Goal: Task Accomplishment & Management: Manage account settings

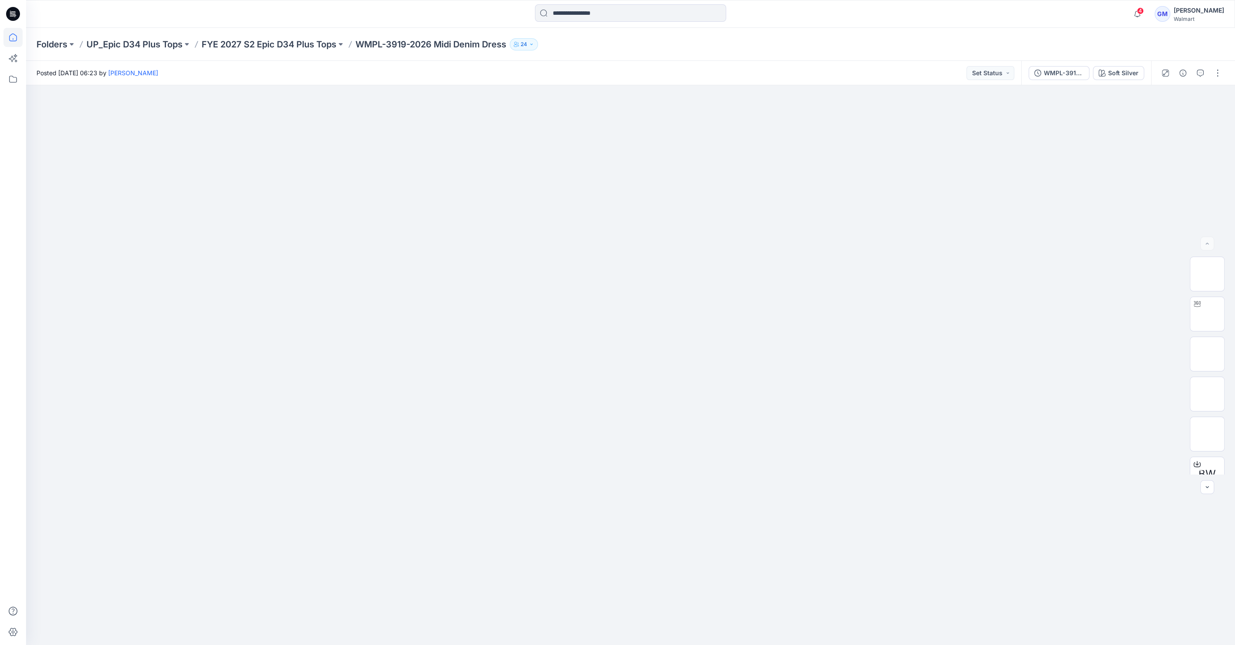
click at [20, 34] on icon at bounding box center [12, 37] width 19 height 19
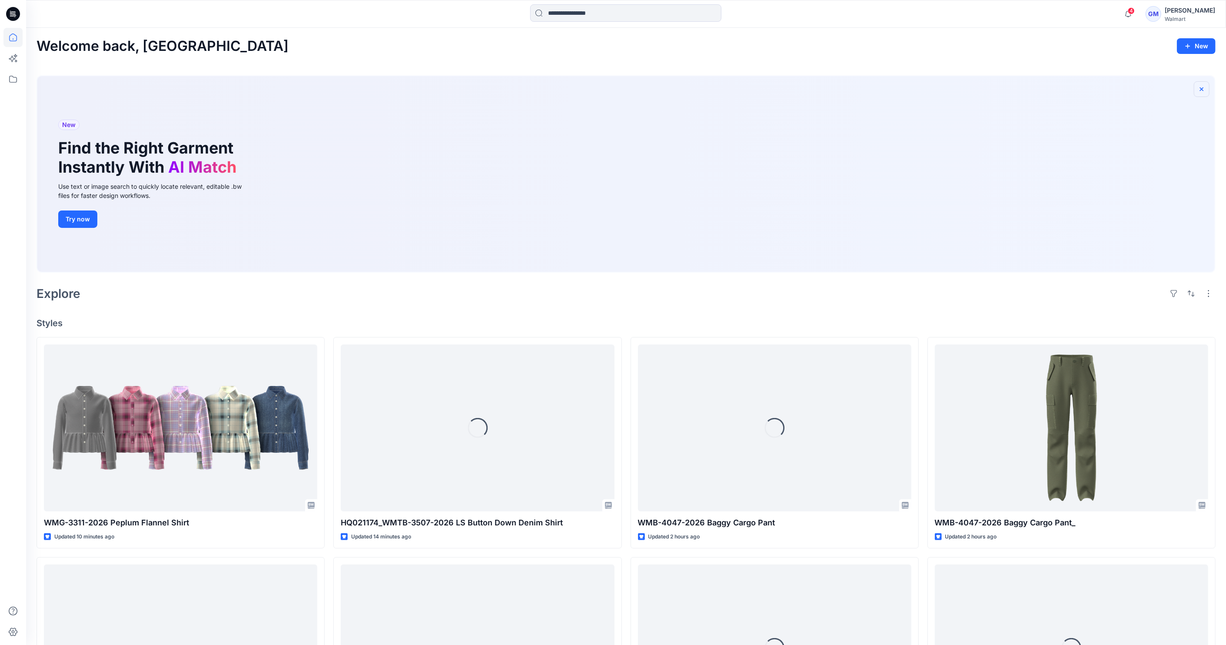
click at [1200, 87] on icon "button" at bounding box center [1201, 89] width 7 height 7
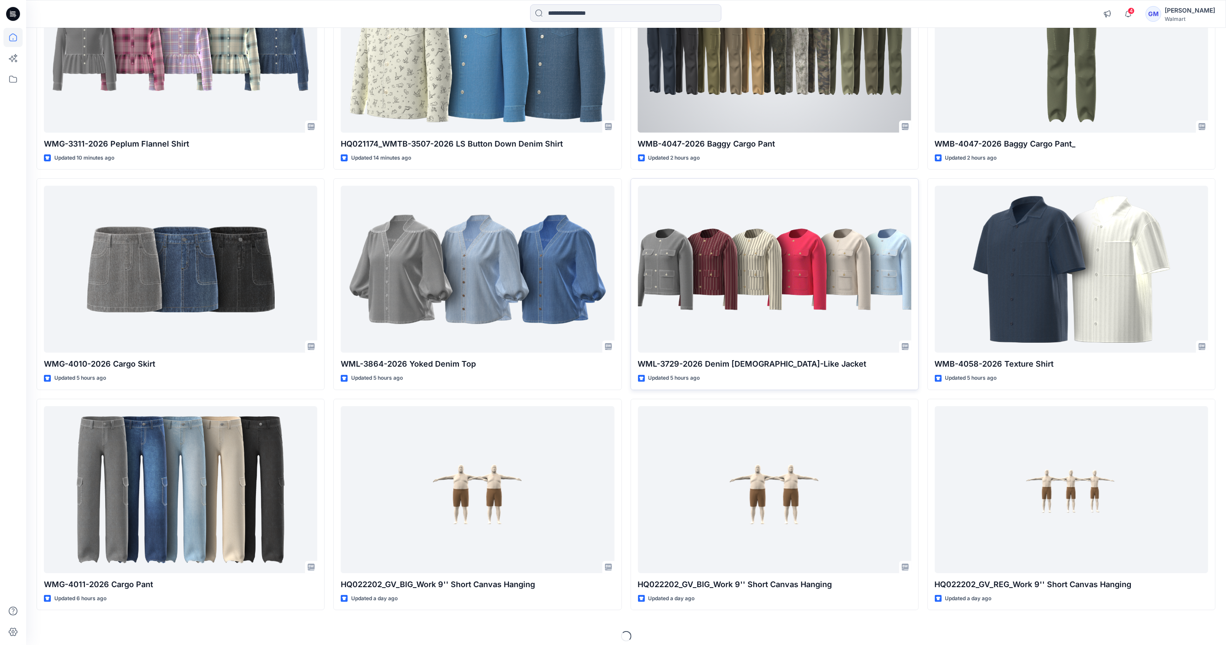
scroll to position [171, 0]
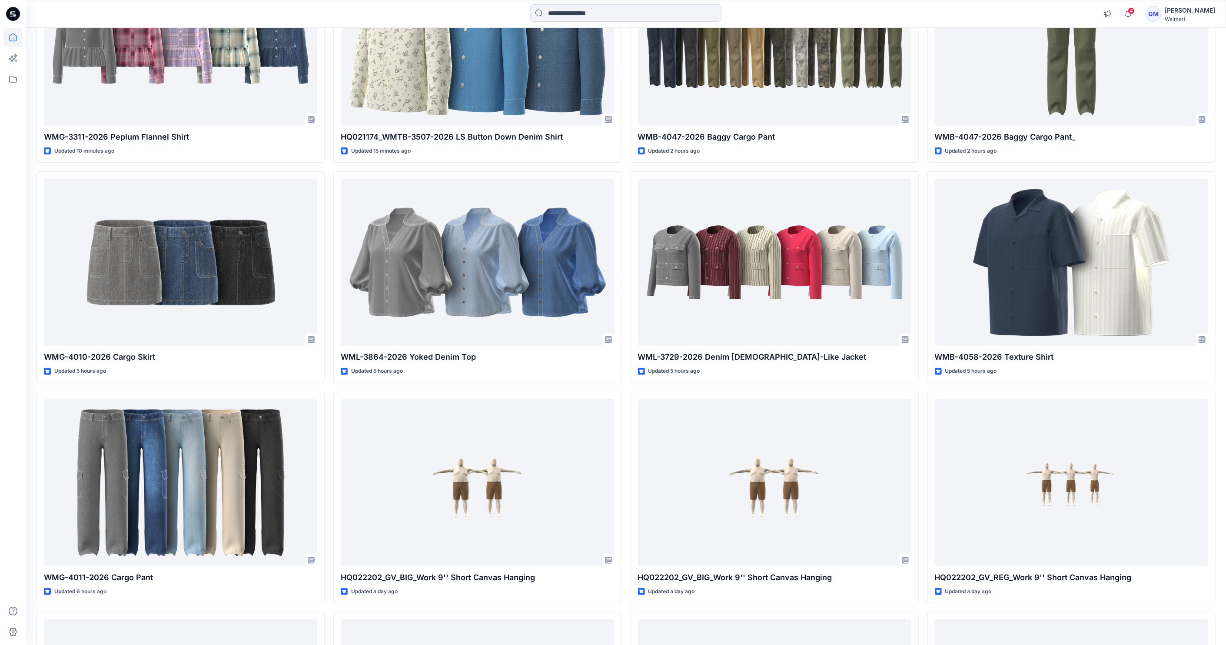
click at [14, 143] on div at bounding box center [12, 336] width 19 height 617
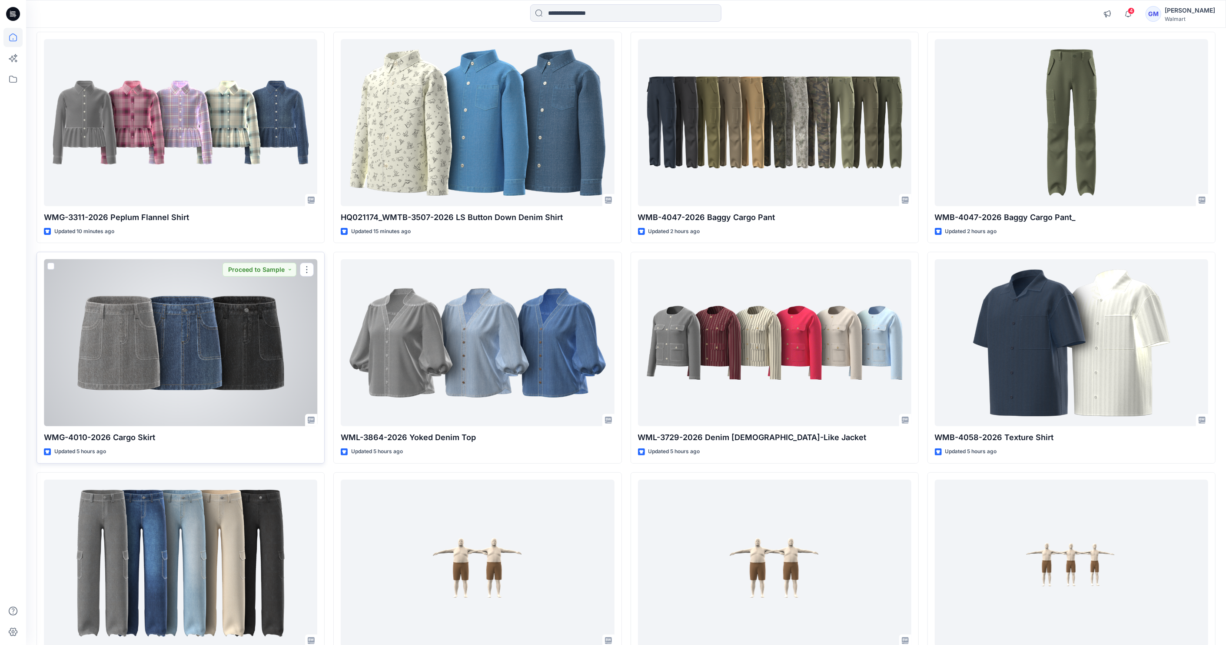
scroll to position [74, 0]
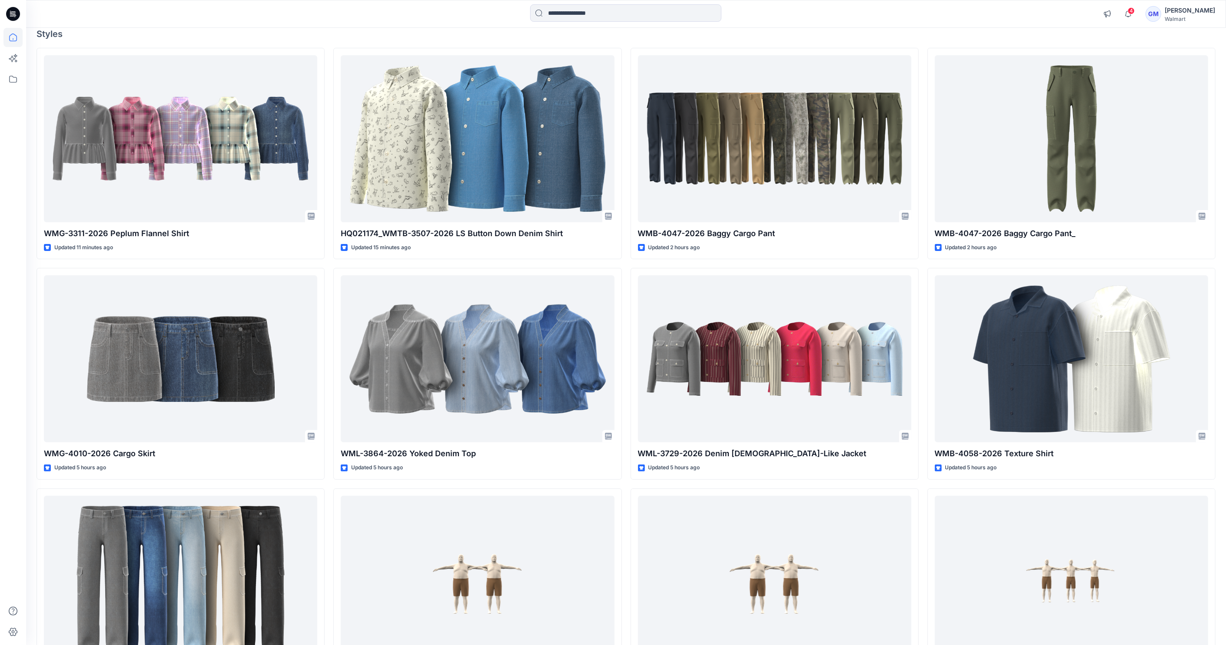
click at [8, 228] on div at bounding box center [12, 336] width 19 height 617
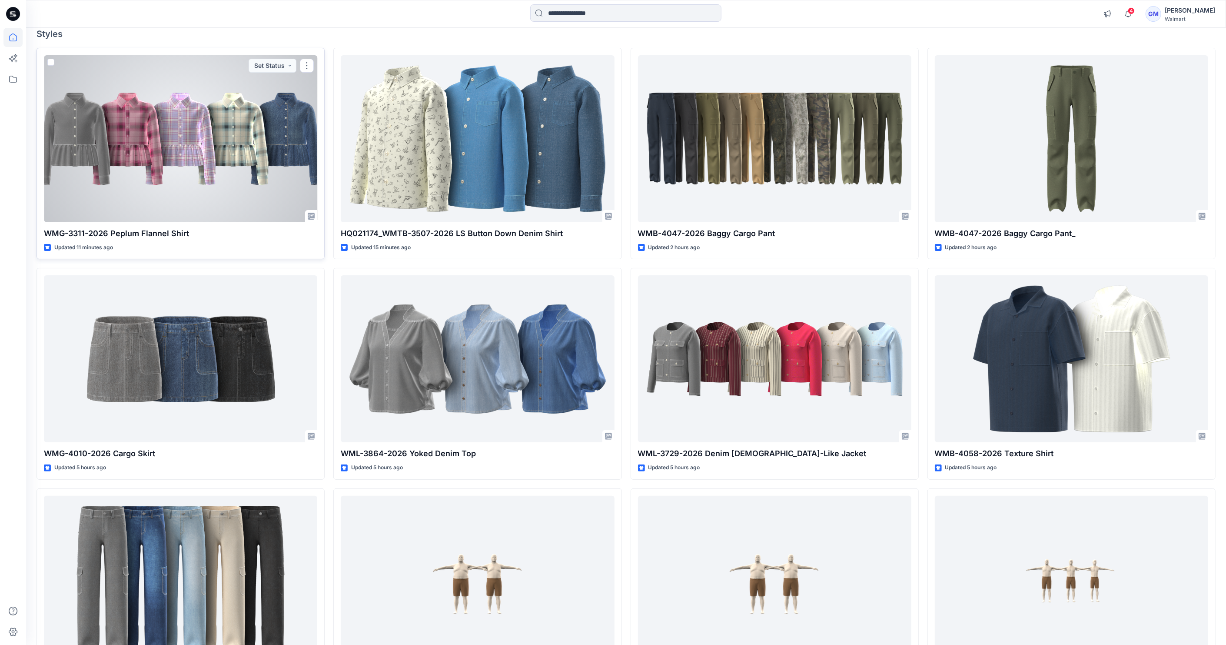
click at [118, 97] on div at bounding box center [180, 138] width 273 height 167
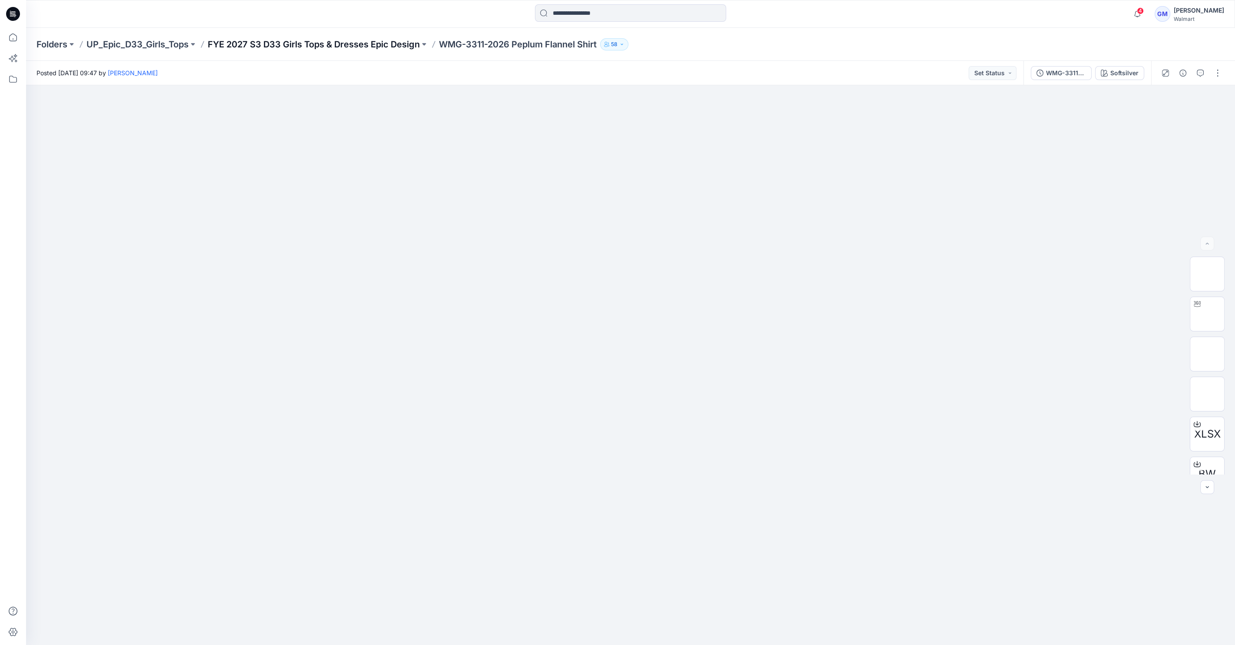
click at [305, 38] on p "FYE 2027 S3 D33 Girls Tops & Dresses Epic Design" at bounding box center [314, 44] width 212 height 12
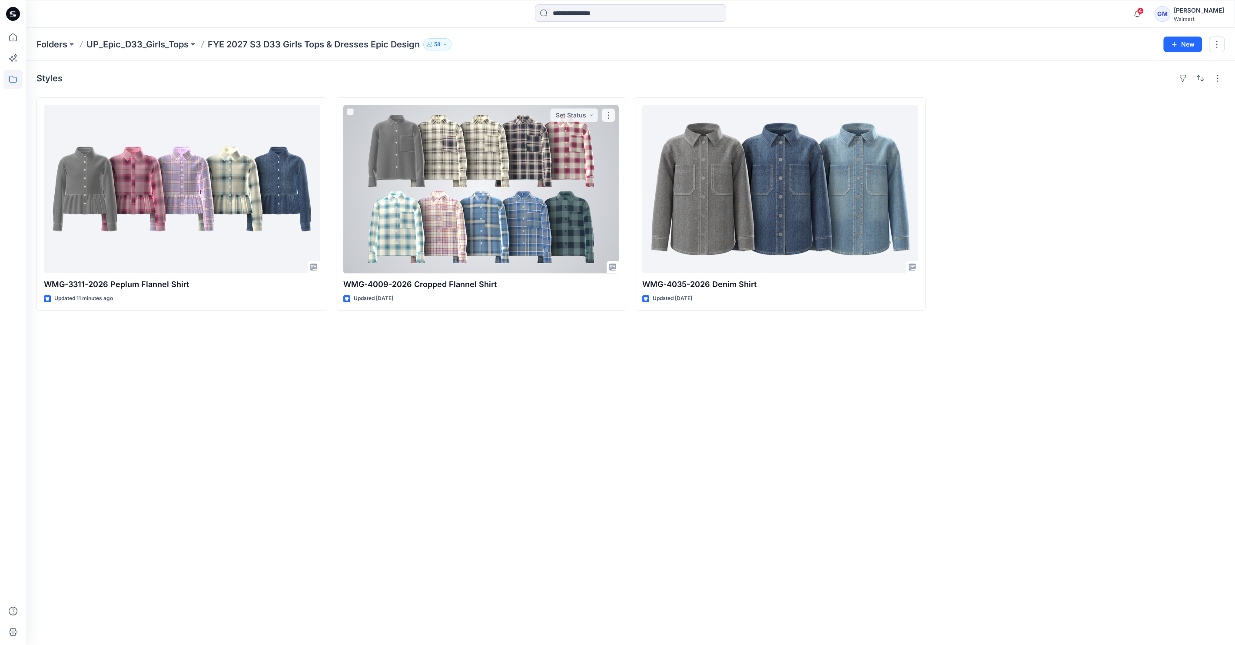
click at [513, 230] on div at bounding box center [481, 189] width 276 height 168
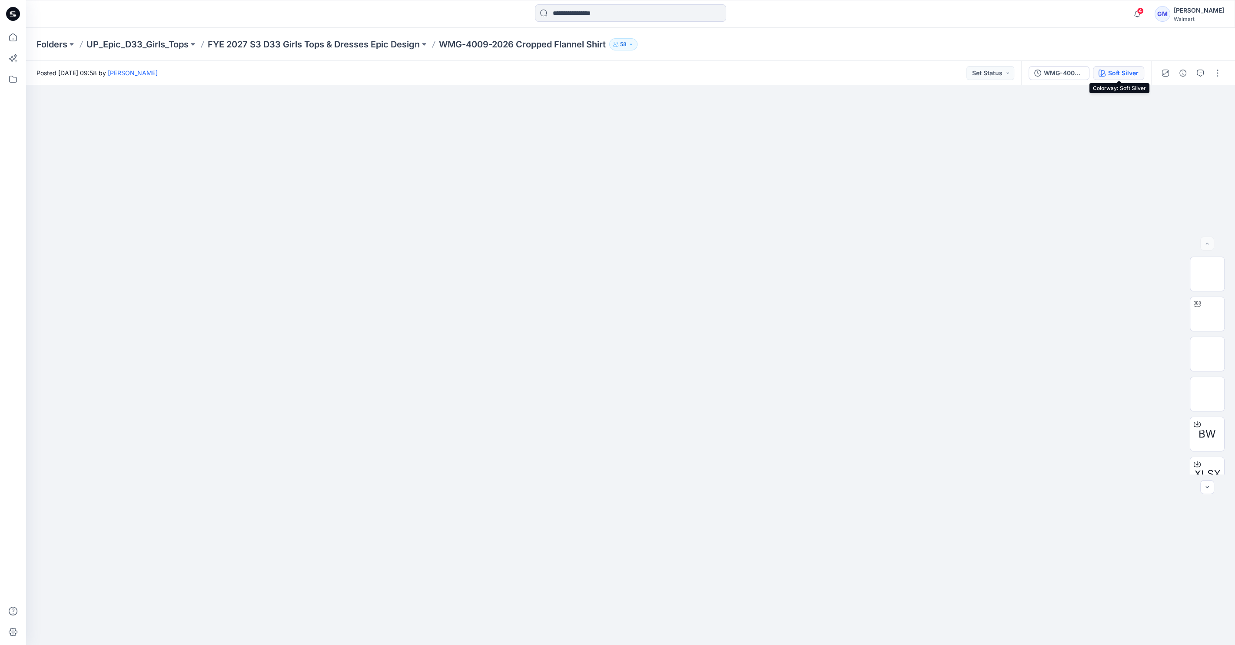
click at [1108, 67] on button "Soft Silver" at bounding box center [1118, 73] width 51 height 14
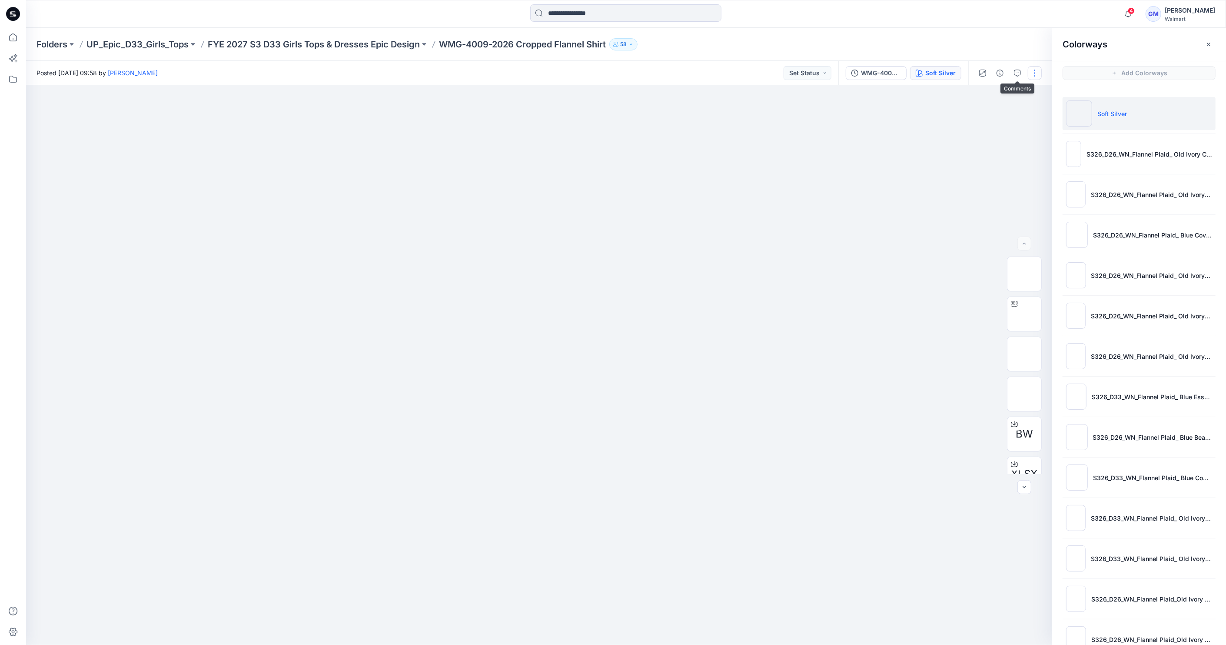
click at [1030, 75] on button "button" at bounding box center [1035, 73] width 14 height 14
click at [1015, 115] on button "Edit" at bounding box center [999, 118] width 80 height 16
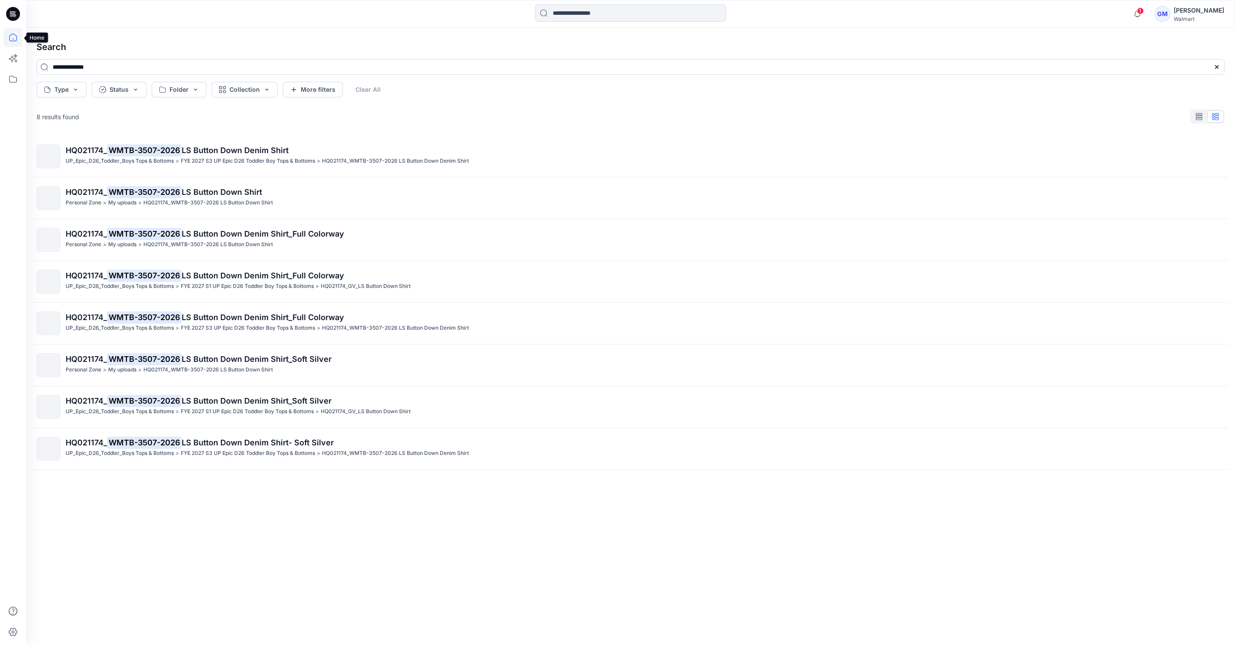
click at [14, 39] on icon at bounding box center [12, 37] width 19 height 19
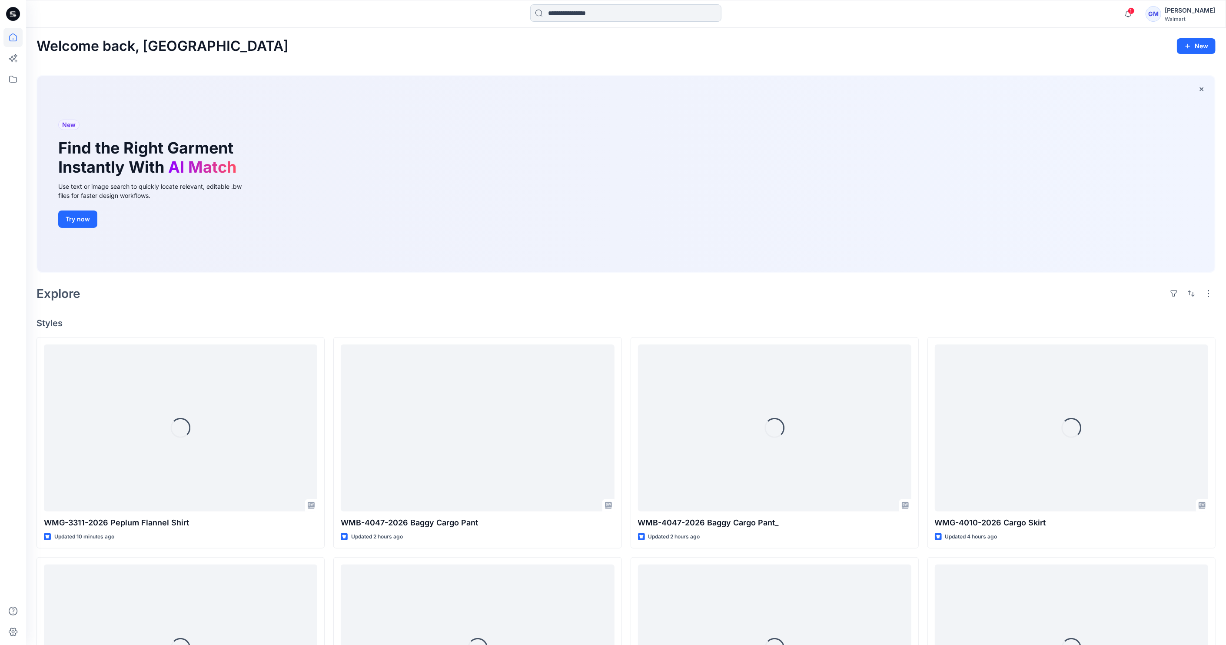
click at [534, 6] on input at bounding box center [625, 12] width 191 height 17
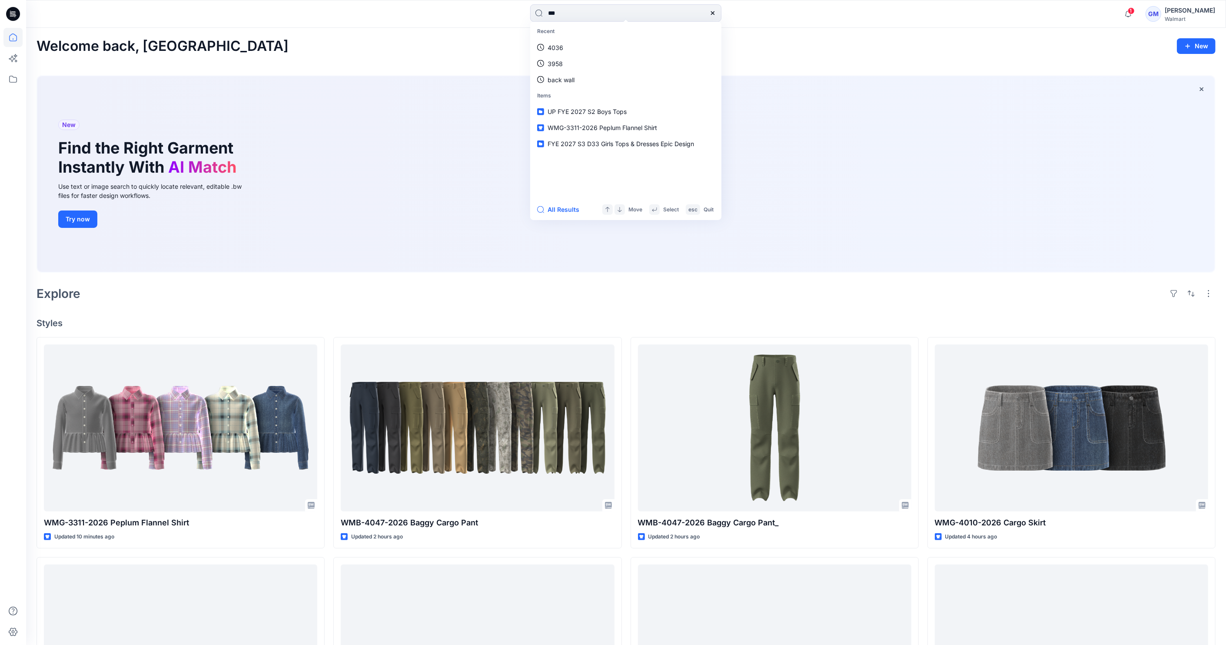
type input "****"
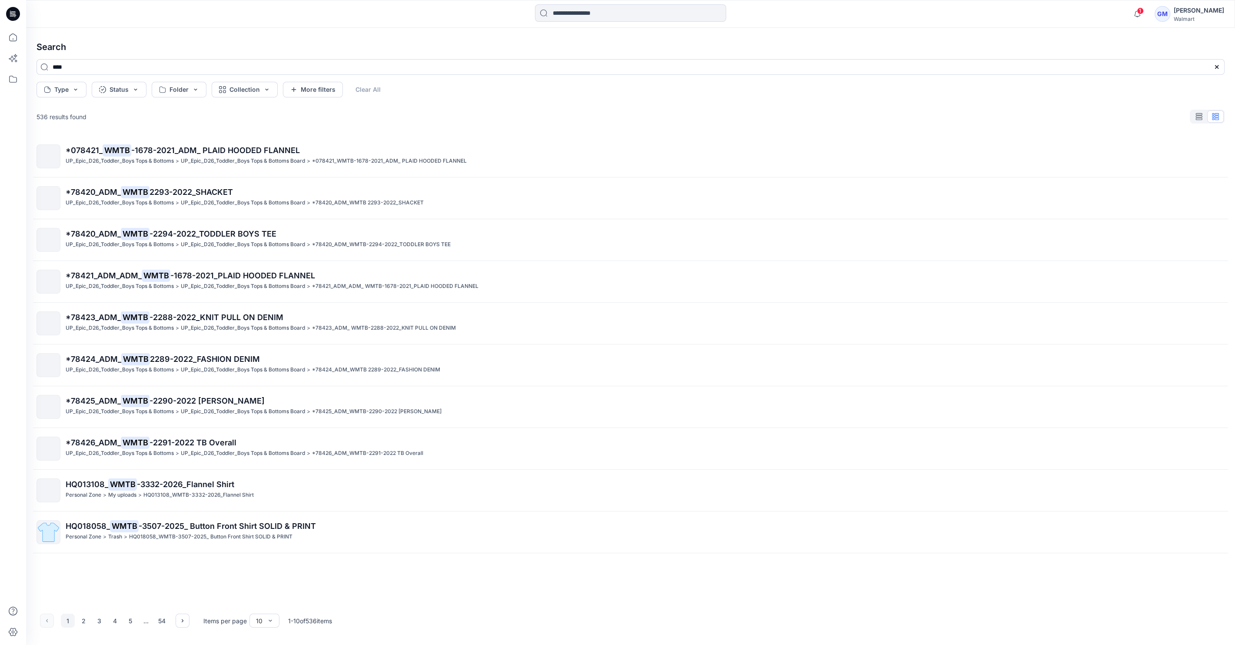
click at [290, 487] on p "HQ013108_ WMTB -3332-2026_Flannel Shirt" at bounding box center [645, 484] width 1159 height 12
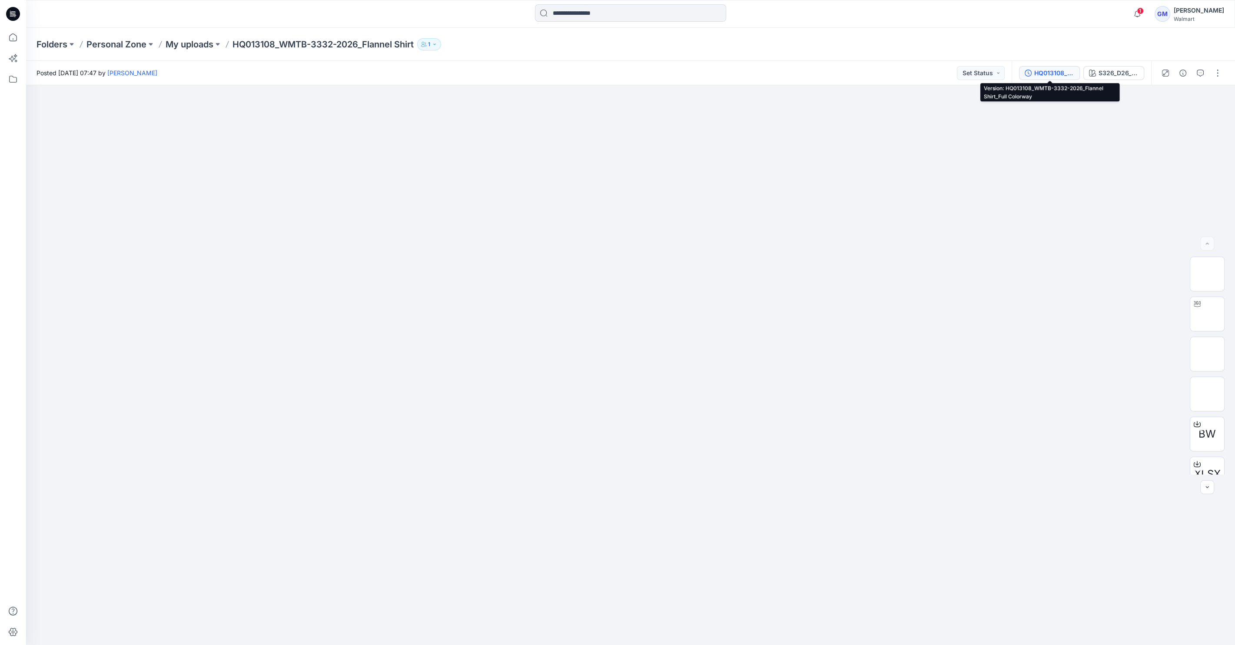
click at [1034, 71] on button "HQ013108_WMTB-3332-2026_Flannel Shirt_Full Colorway" at bounding box center [1049, 73] width 61 height 14
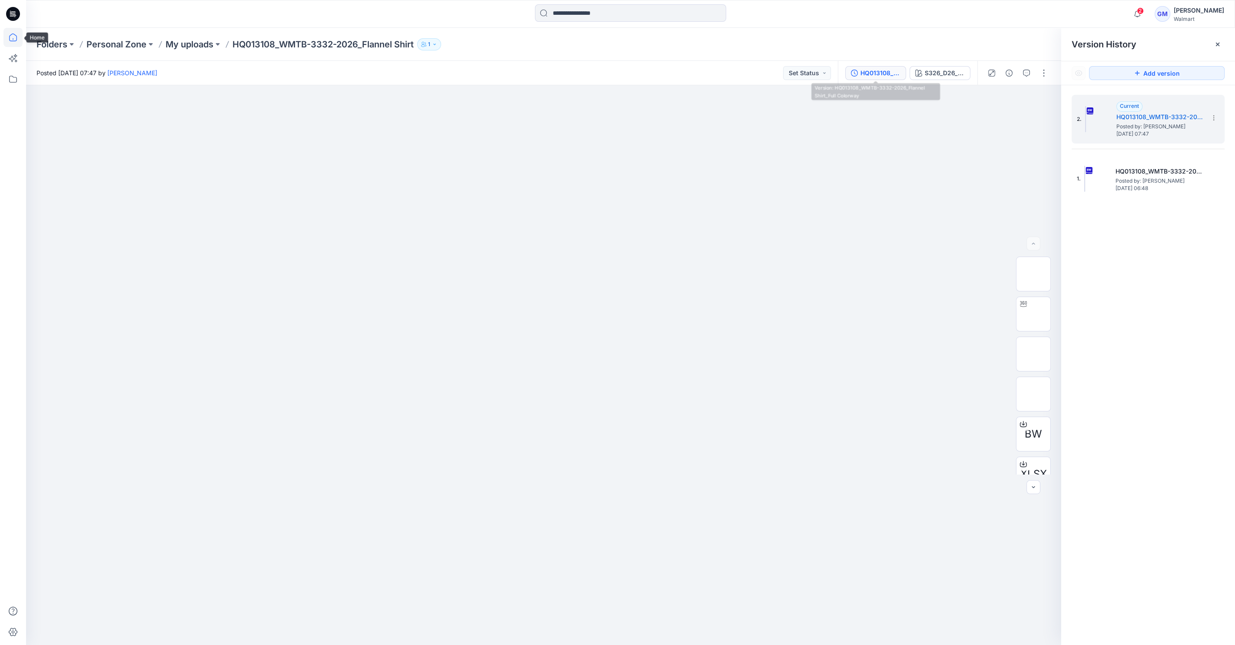
click at [4, 33] on icon at bounding box center [12, 37] width 19 height 19
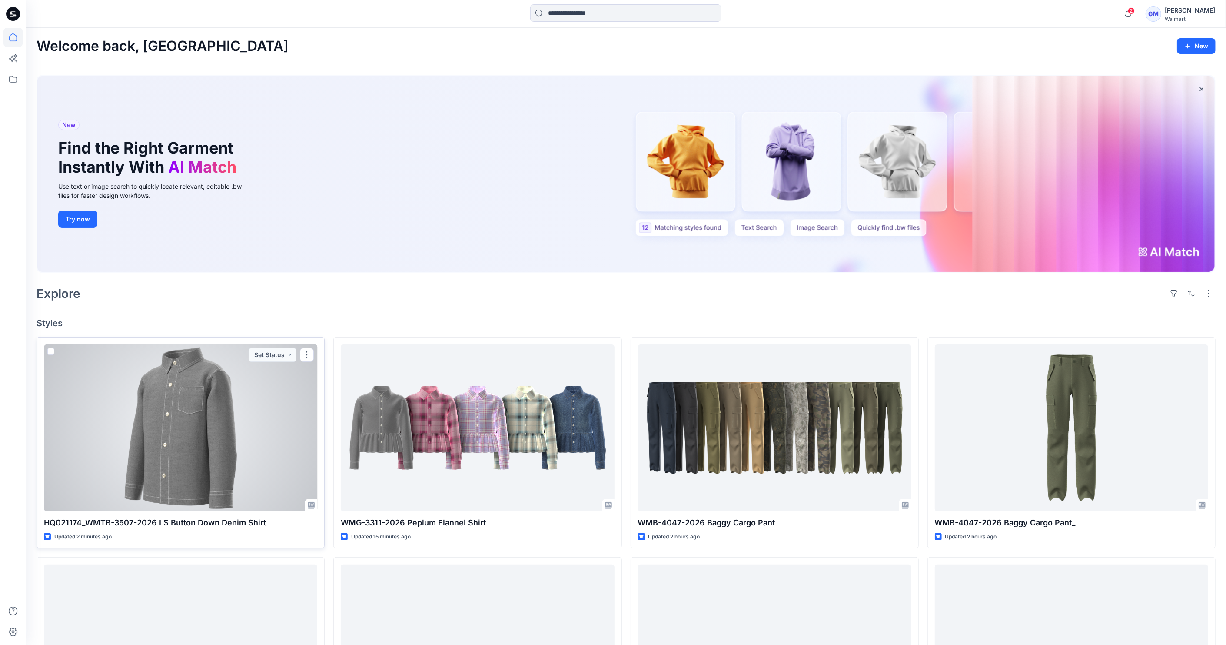
click at [179, 393] on div at bounding box center [180, 427] width 273 height 167
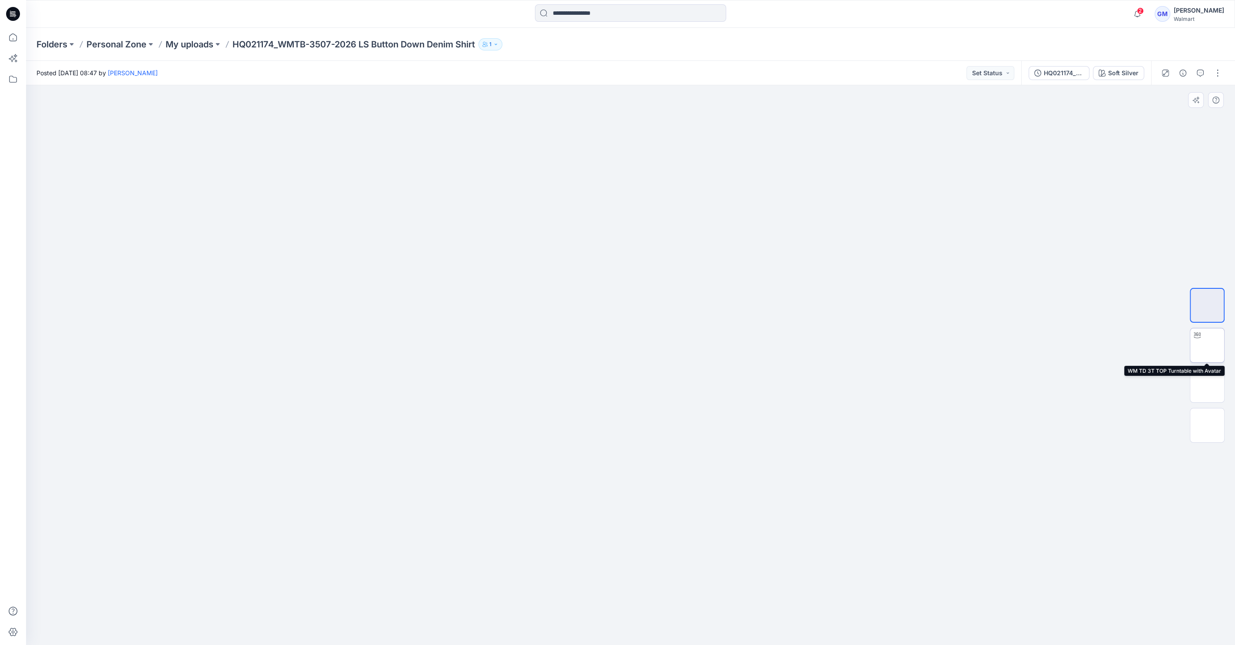
click at [1208, 345] on img at bounding box center [1208, 345] width 0 height 0
drag, startPoint x: 634, startPoint y: 636, endPoint x: 389, endPoint y: 622, distance: 245.1
click at [389, 622] on div at bounding box center [630, 364] width 1209 height 559
click at [766, 453] on div at bounding box center [630, 364] width 1209 height 559
click at [22, 37] on icon at bounding box center [12, 37] width 19 height 19
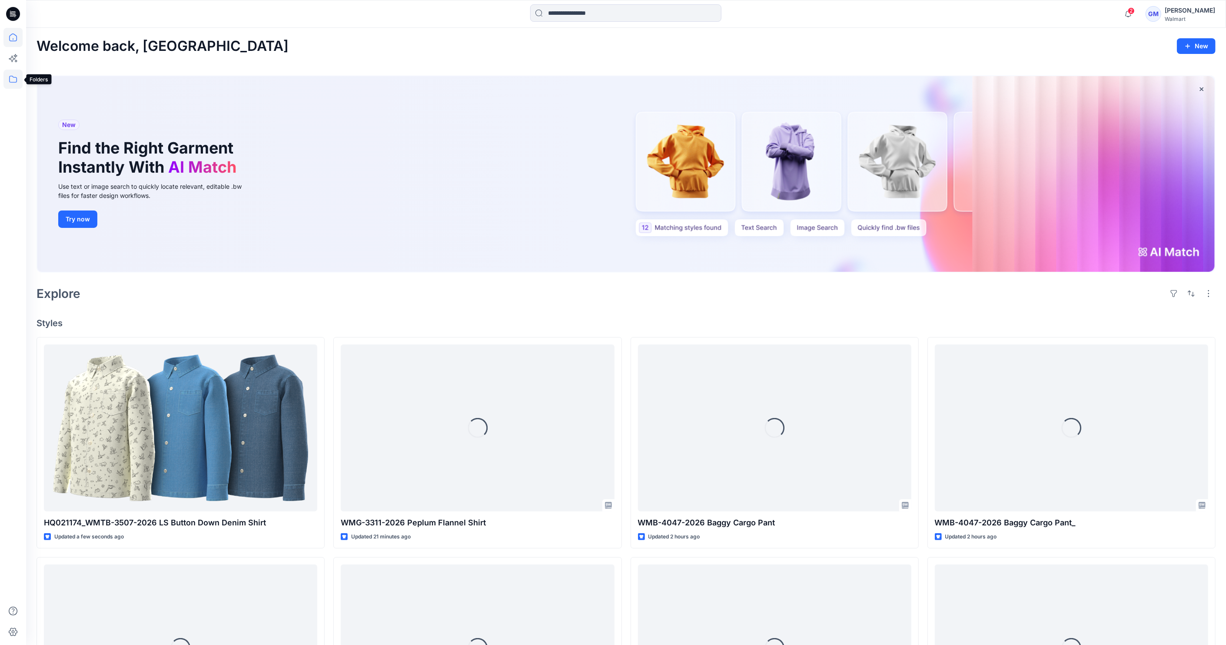
click at [18, 78] on icon at bounding box center [12, 79] width 19 height 19
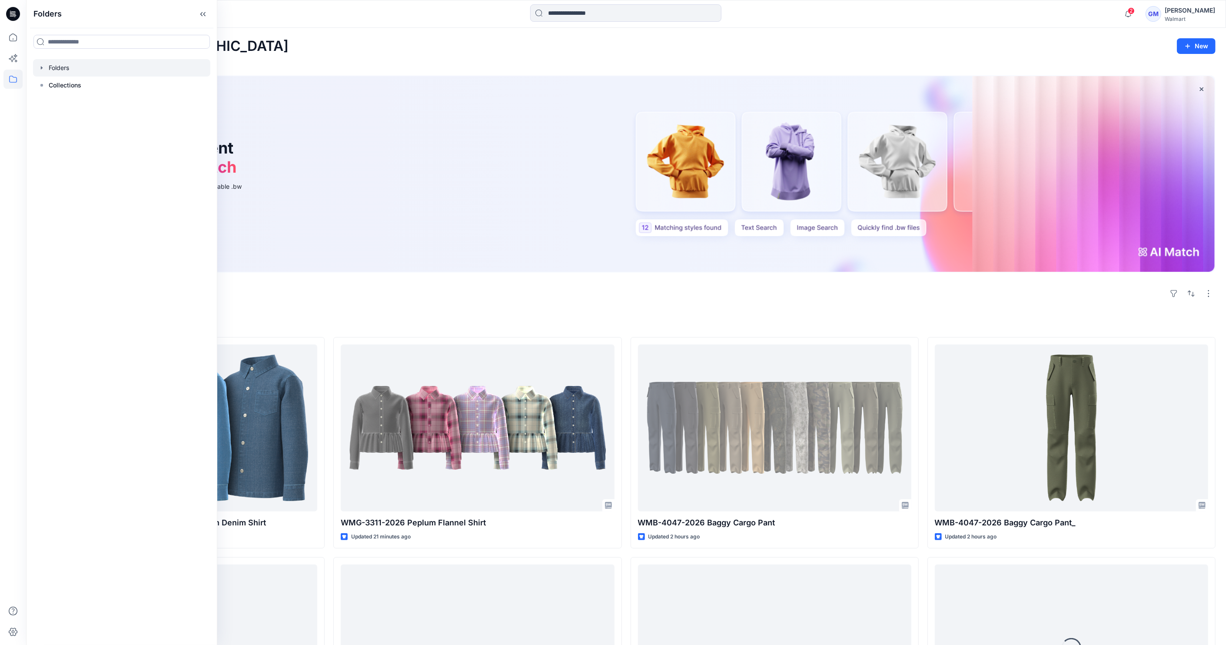
click at [111, 68] on div at bounding box center [121, 67] width 177 height 17
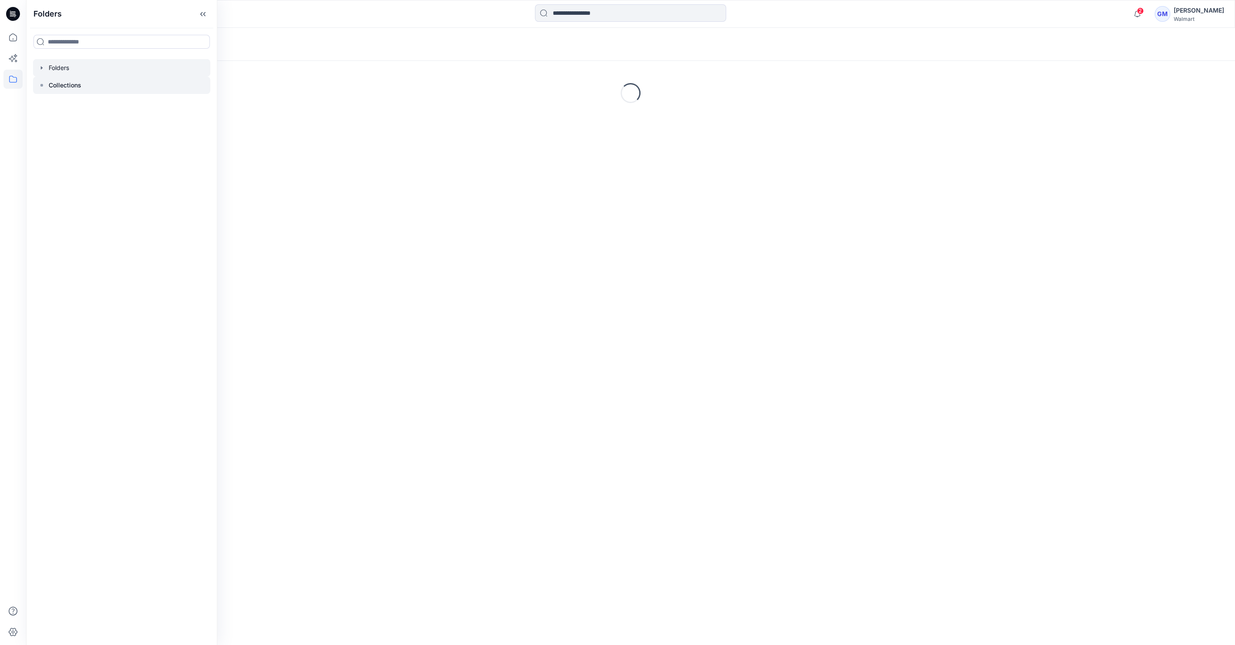
click at [35, 79] on div at bounding box center [121, 85] width 177 height 17
click at [67, 67] on div at bounding box center [121, 67] width 177 height 17
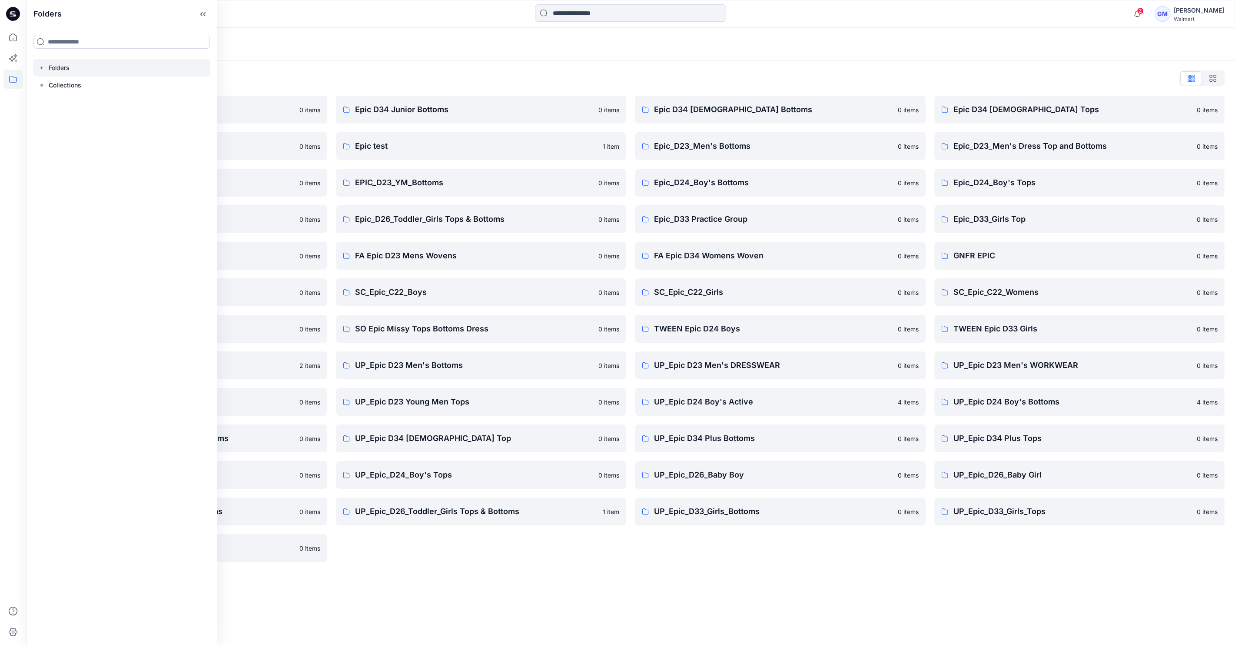
click at [487, 575] on div "Folders Folders List Epic D23 Young Men Tops 0 items Epic NYC practice board 0 …" at bounding box center [630, 336] width 1209 height 617
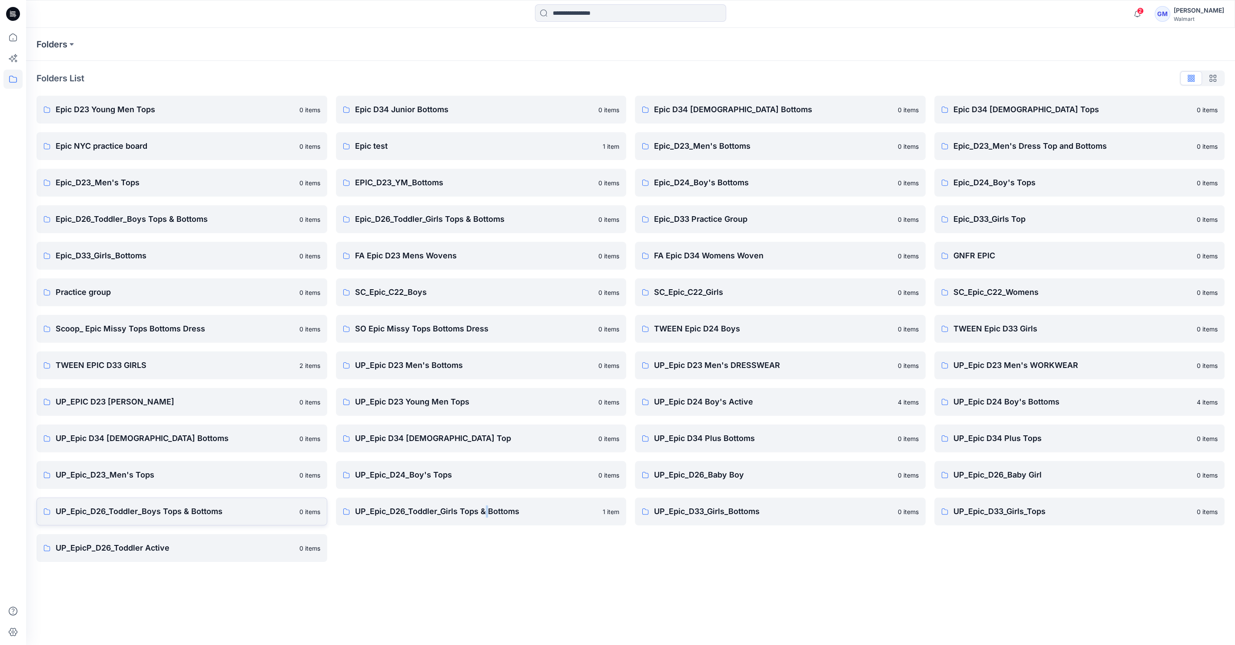
click at [167, 505] on p "UP_Epic_D26_Toddler_Boys Tops & Bottoms" at bounding box center [175, 511] width 239 height 12
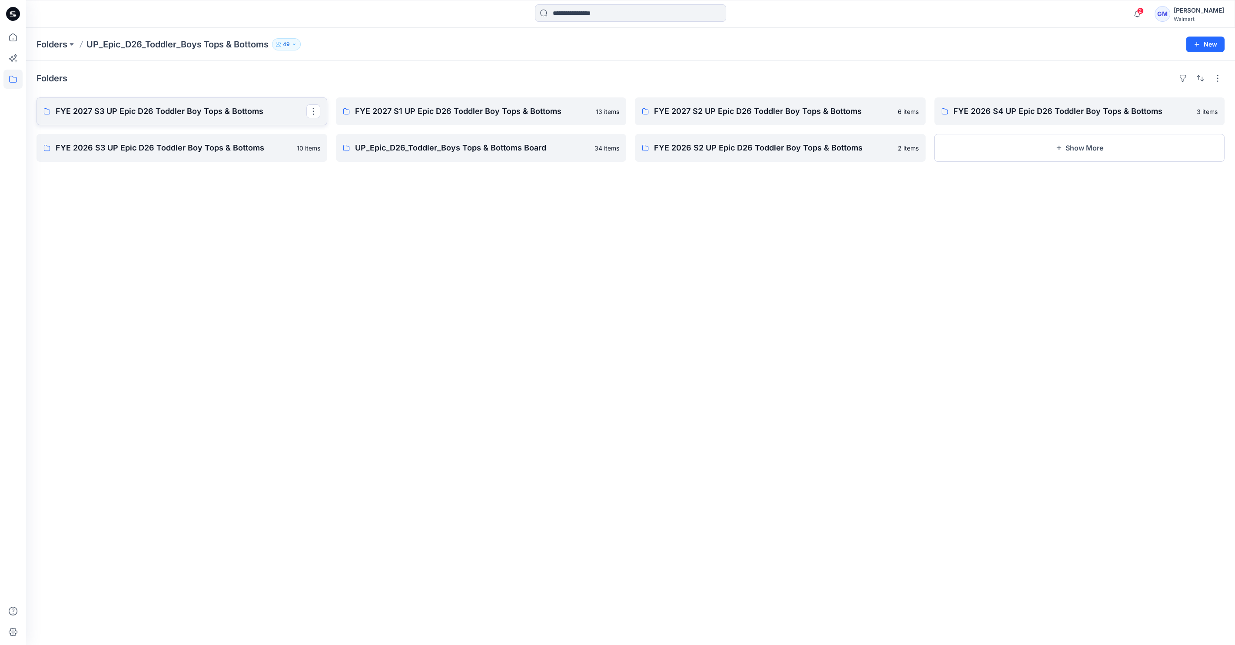
click at [157, 112] on p "FYE 2027 S3 UP Epic D26 Toddler Boy Tops & Bottoms" at bounding box center [181, 111] width 251 height 12
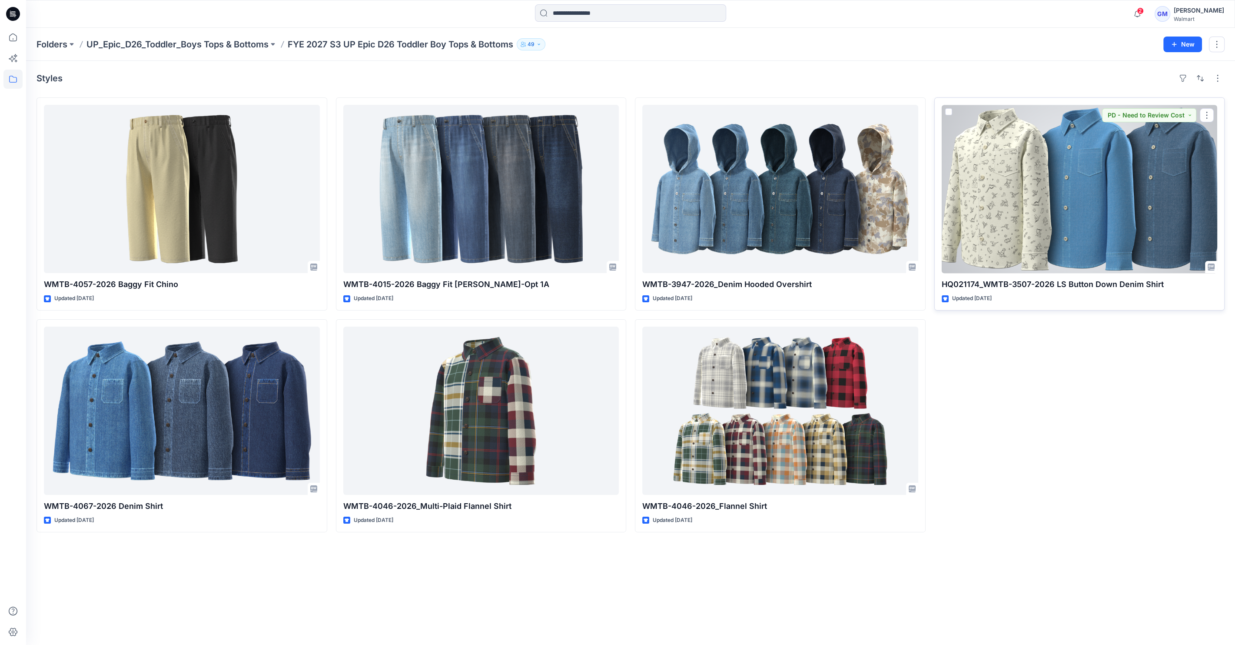
click at [1072, 194] on div at bounding box center [1080, 189] width 276 height 168
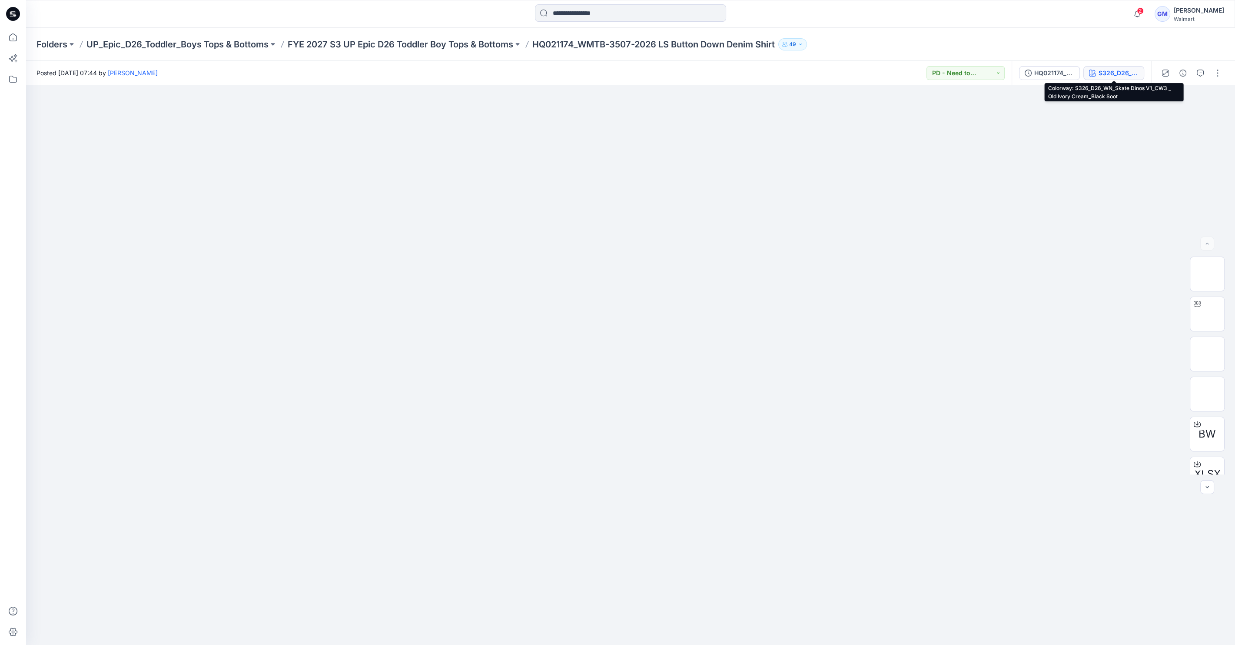
click at [1110, 78] on button "S326_D26_WN_Skate Dinos V1_CW3 _ Old Ivory Cream_Black Soot" at bounding box center [1114, 73] width 61 height 14
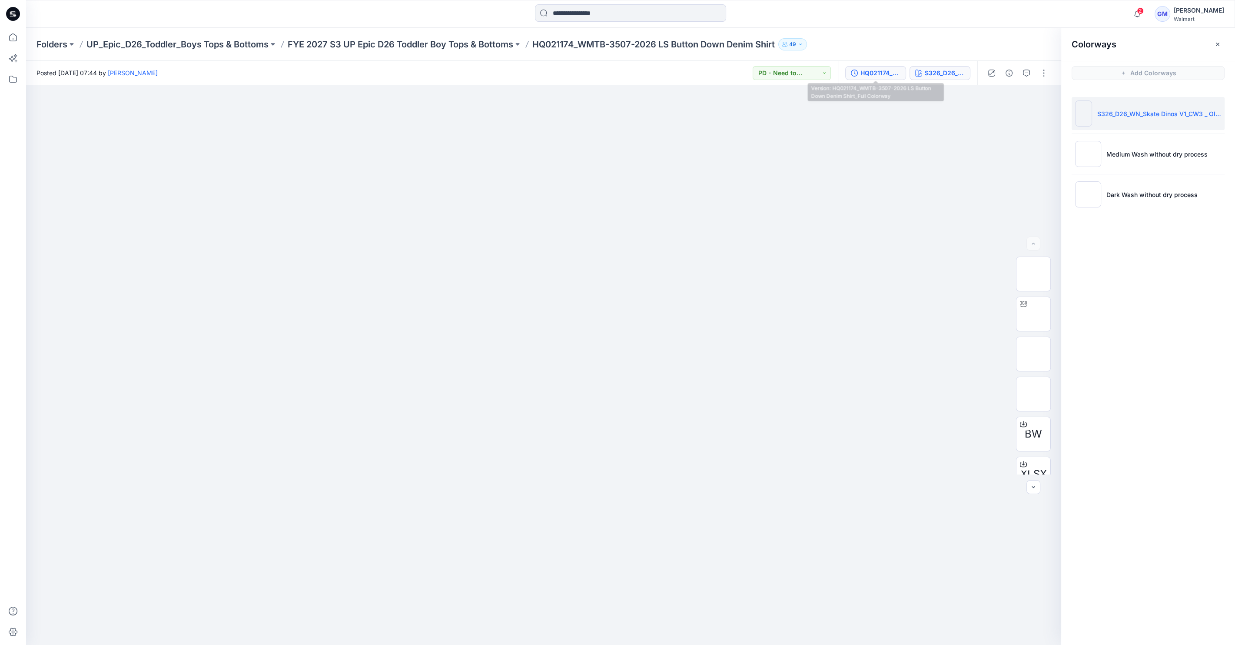
click at [874, 76] on div "HQ021174_WMTB-3507-2026 LS Button Down Denim Shirt_Full Colorway" at bounding box center [881, 73] width 40 height 10
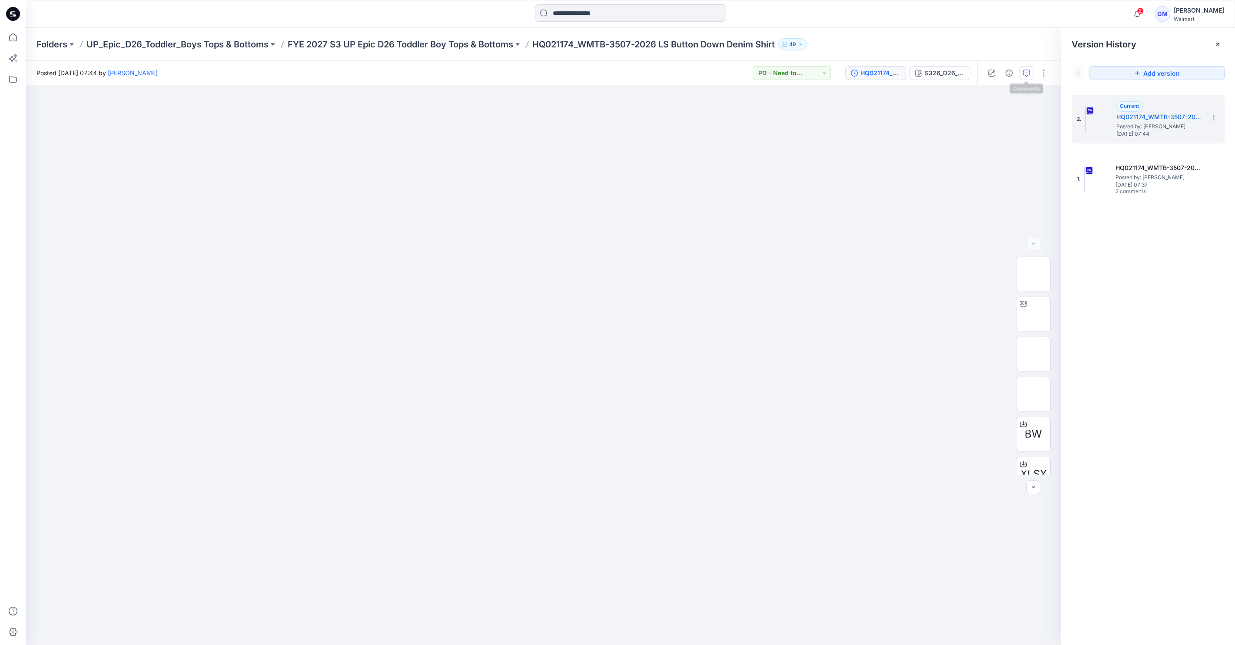
click at [1030, 73] on button "button" at bounding box center [1027, 73] width 14 height 14
click at [788, 77] on button "PD - Need to Review Cost" at bounding box center [792, 73] width 78 height 14
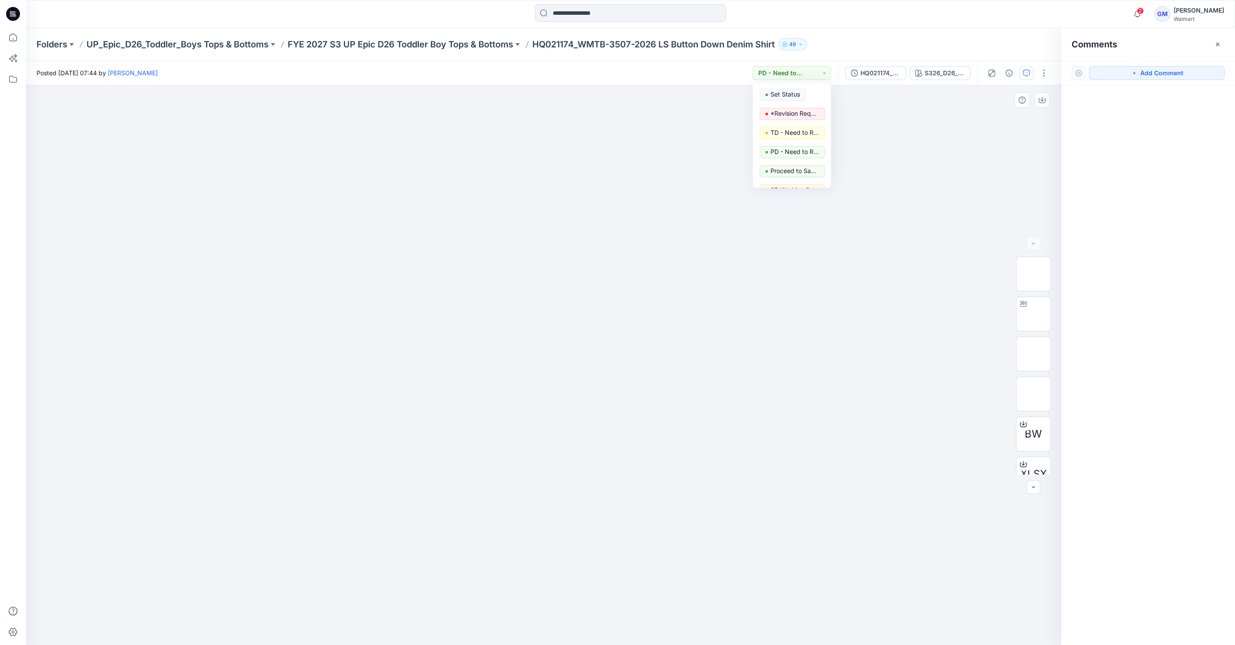
click at [901, 123] on div at bounding box center [543, 364] width 1035 height 559
click at [997, 207] on div at bounding box center [543, 364] width 1035 height 559
click at [1034, 314] on img at bounding box center [1034, 314] width 0 height 0
drag, startPoint x: 540, startPoint y: 629, endPoint x: 579, endPoint y: 634, distance: 39.4
click at [579, 634] on icon at bounding box center [544, 619] width 263 height 33
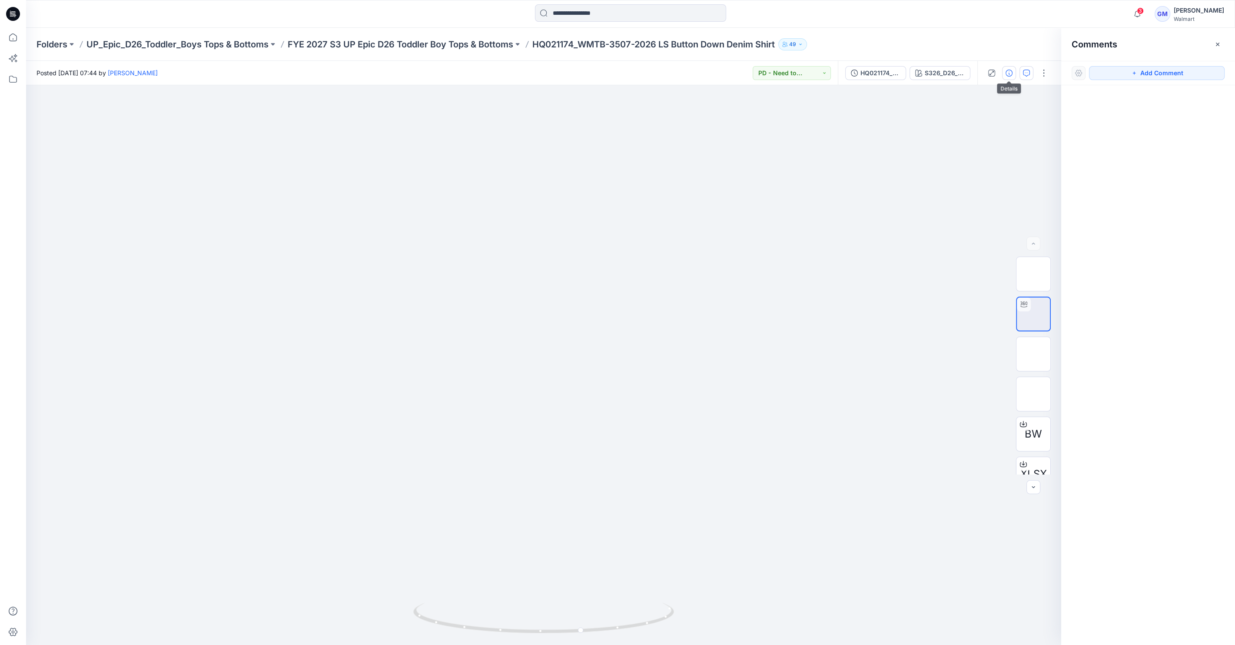
click at [1010, 75] on icon "button" at bounding box center [1009, 73] width 7 height 7
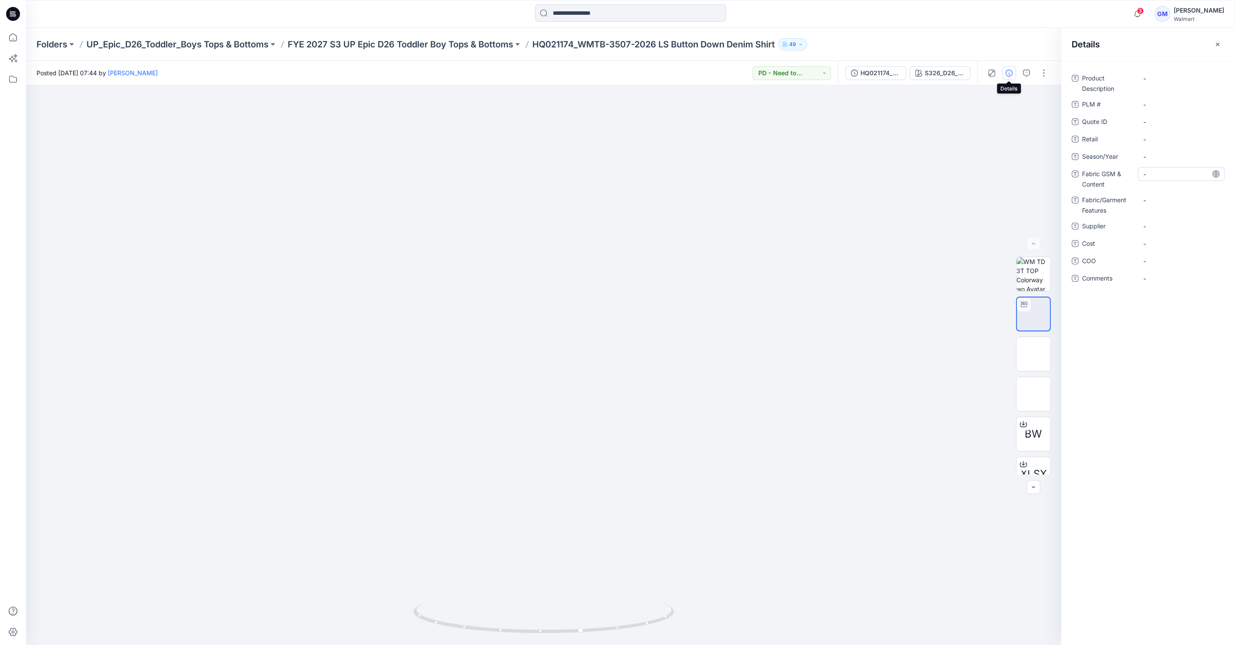
click at [1169, 176] on Content "-" at bounding box center [1182, 174] width 76 height 9
type textarea "**********"
click at [1178, 193] on Content "Oxford : As S1 26 TB FBN240813AOP - For PRINT Mill: UNION UN-GJ2308-S295-2 100%…" at bounding box center [1182, 180] width 76 height 27
click at [1160, 193] on textarea "**********" at bounding box center [1181, 180] width 87 height 27
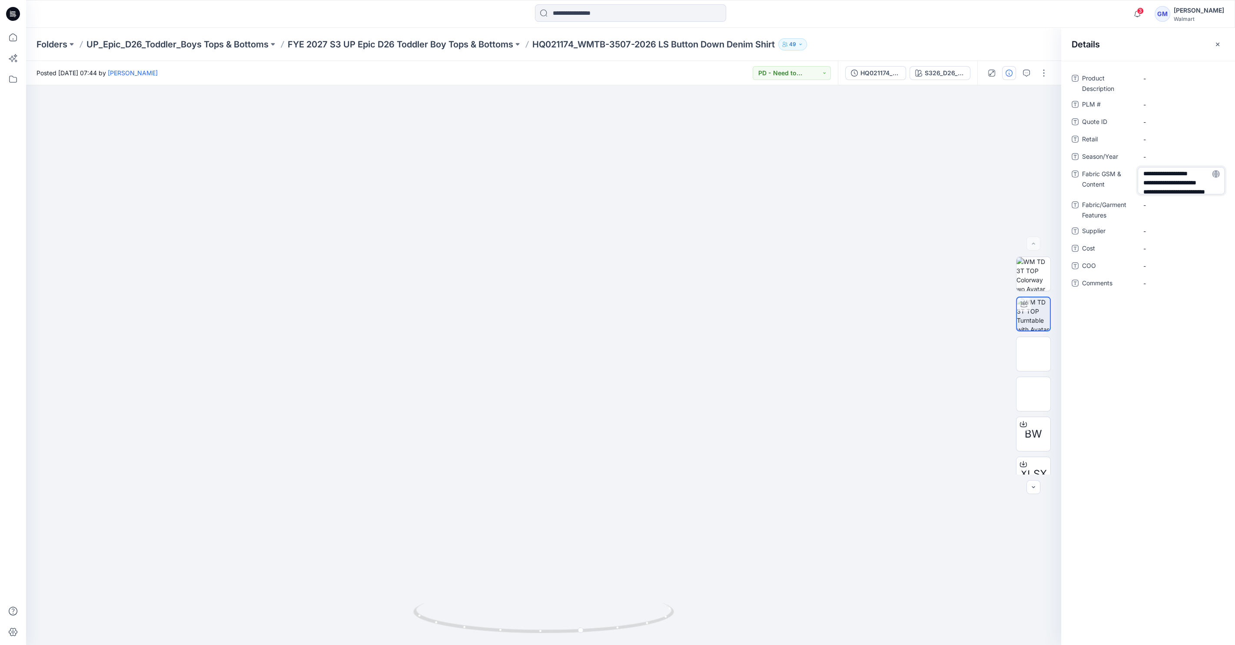
scroll to position [57, 0]
click at [1160, 193] on textarea "**********" at bounding box center [1181, 180] width 87 height 27
type textarea "**********"
click at [1162, 64] on div "Product Description - PLM # - Quote ID - Retail - Season/Year - Fabric GSM & Co…" at bounding box center [1149, 353] width 174 height 584
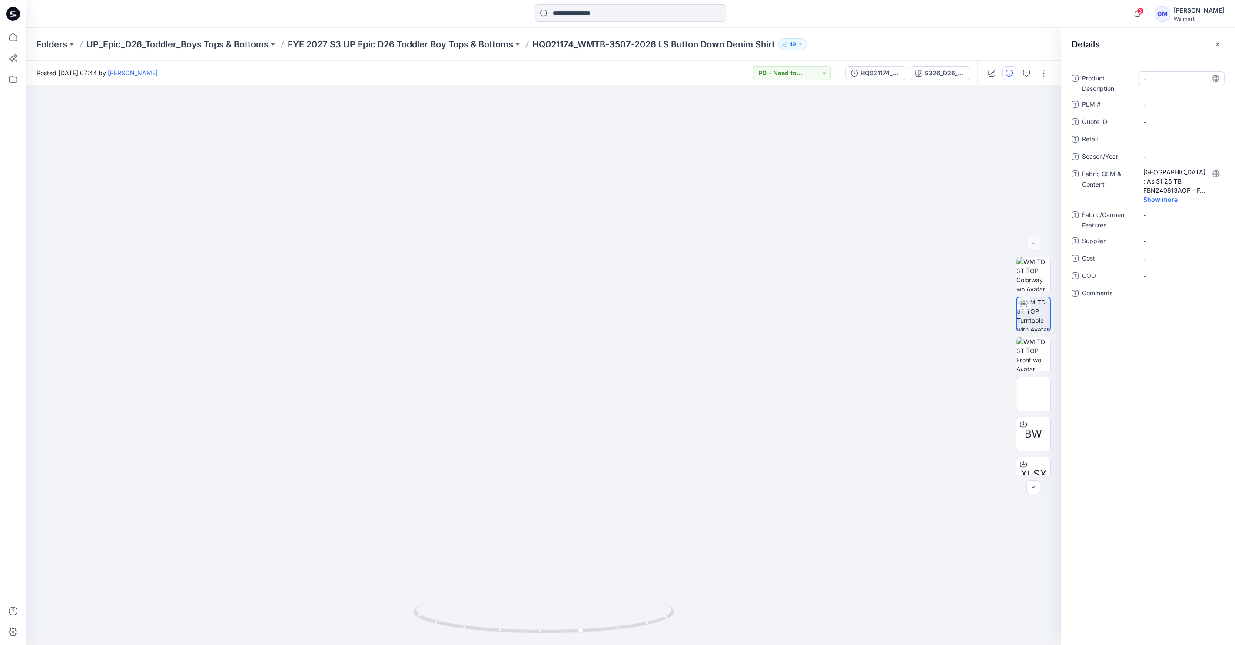
click at [1165, 82] on Description "-" at bounding box center [1182, 78] width 76 height 9
type textarea "**********"
click at [1165, 153] on span "-" at bounding box center [1182, 156] width 76 height 9
type textarea "**********"
click at [1168, 238] on span "-" at bounding box center [1182, 240] width 76 height 9
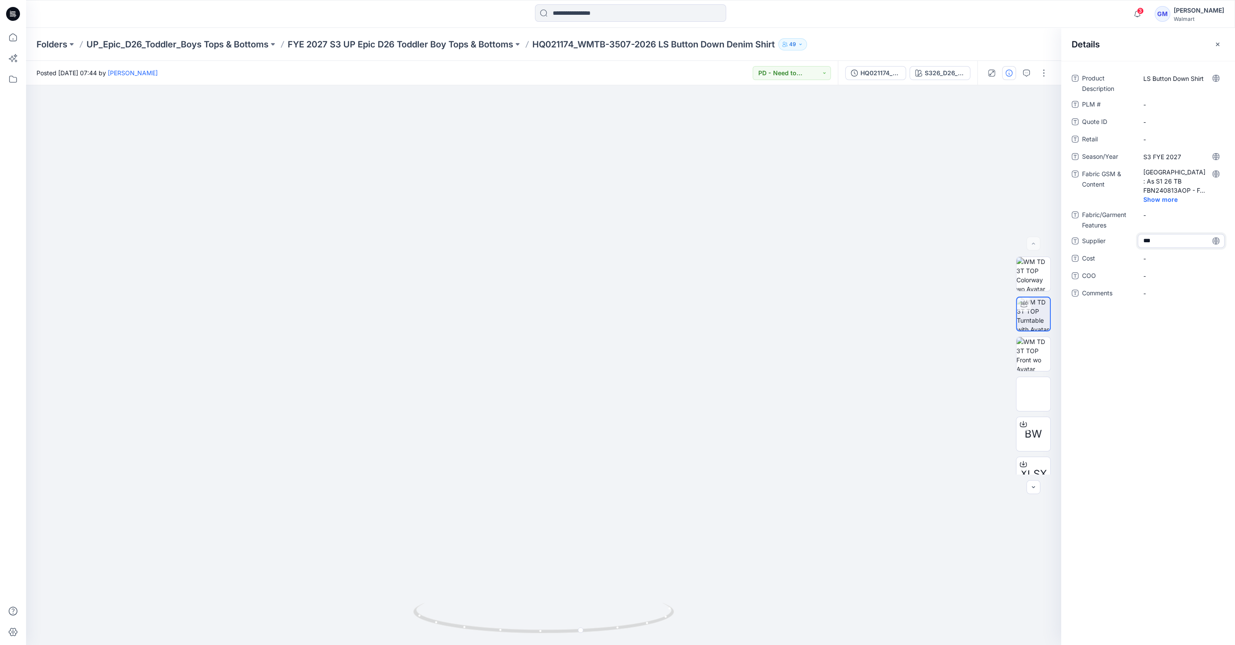
type textarea "****"
click at [1169, 275] on span "-" at bounding box center [1182, 275] width 76 height 9
type textarea "**"
click at [824, 169] on div at bounding box center [543, 364] width 1035 height 559
click at [1172, 195] on span "Show more" at bounding box center [1167, 199] width 46 height 9
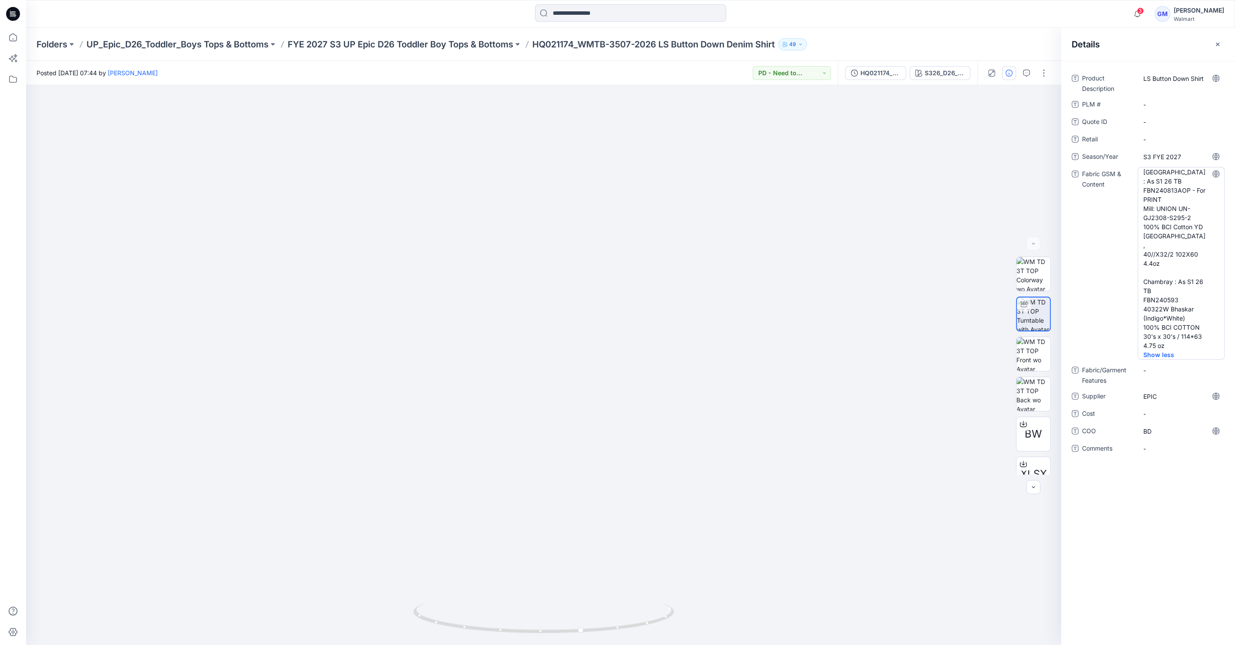
click at [1179, 176] on Content "Oxford : As S1 26 TB FBN240813AOP - For PRINT Mill: UNION UN-GJ2308-S295-2 100%…" at bounding box center [1182, 258] width 76 height 183
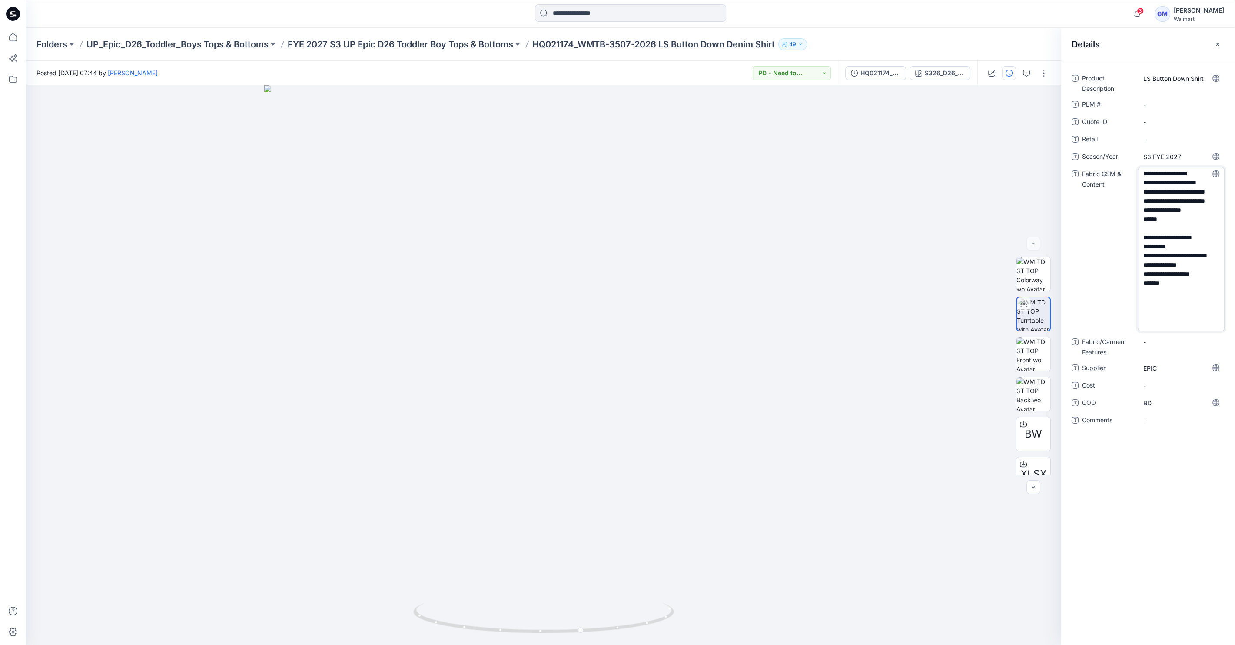
drag, startPoint x: 1169, startPoint y: 172, endPoint x: 1203, endPoint y: 173, distance: 33.9
click at [1203, 173] on textarea "**********" at bounding box center [1181, 249] width 87 height 164
drag, startPoint x: 1198, startPoint y: 179, endPoint x: 1202, endPoint y: 207, distance: 28.4
click at [1202, 207] on textarea "**********" at bounding box center [1181, 249] width 87 height 164
click at [1146, 191] on textarea "**********" at bounding box center [1181, 249] width 87 height 164
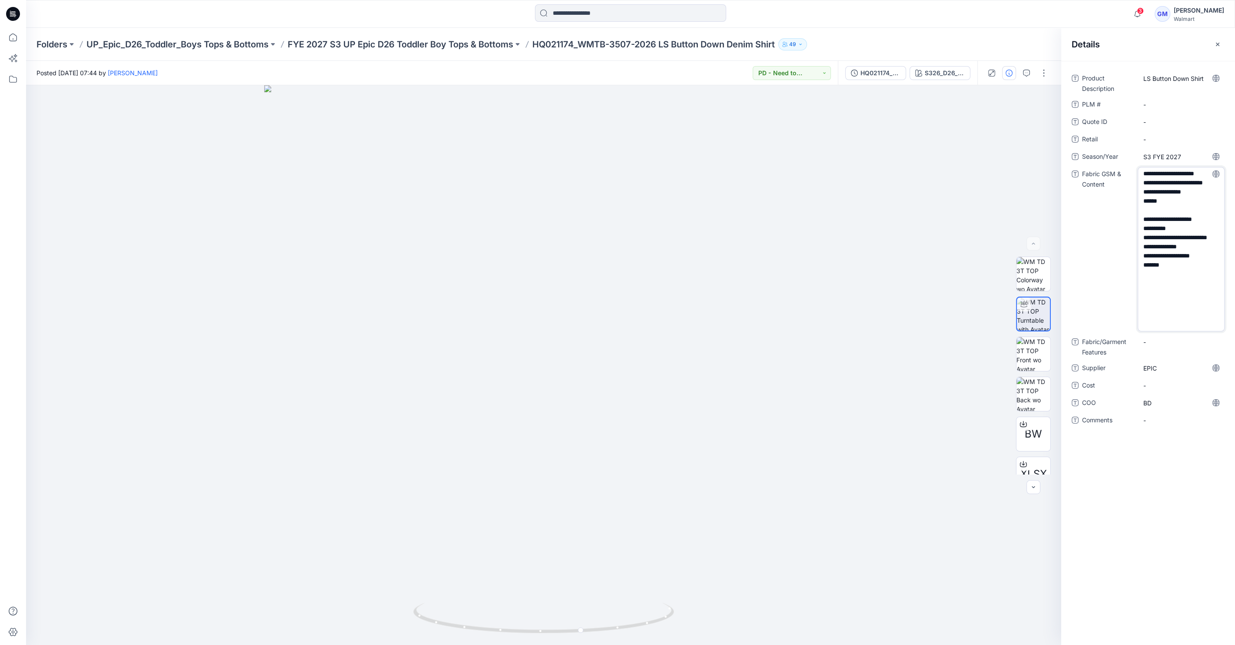
click at [1195, 190] on textarea "**********" at bounding box center [1181, 249] width 87 height 164
drag, startPoint x: 1141, startPoint y: 209, endPoint x: 1199, endPoint y: 209, distance: 58.7
click at [1199, 209] on textarea "**********" at bounding box center [1181, 249] width 87 height 164
type textarea "**********"
click at [1189, 224] on Content "Oxford : FBN240813AOP - 100% BCI Cotton YD OXFORD, 4.4oz Chambray : As S1 26 TB…" at bounding box center [1182, 231] width 76 height 128
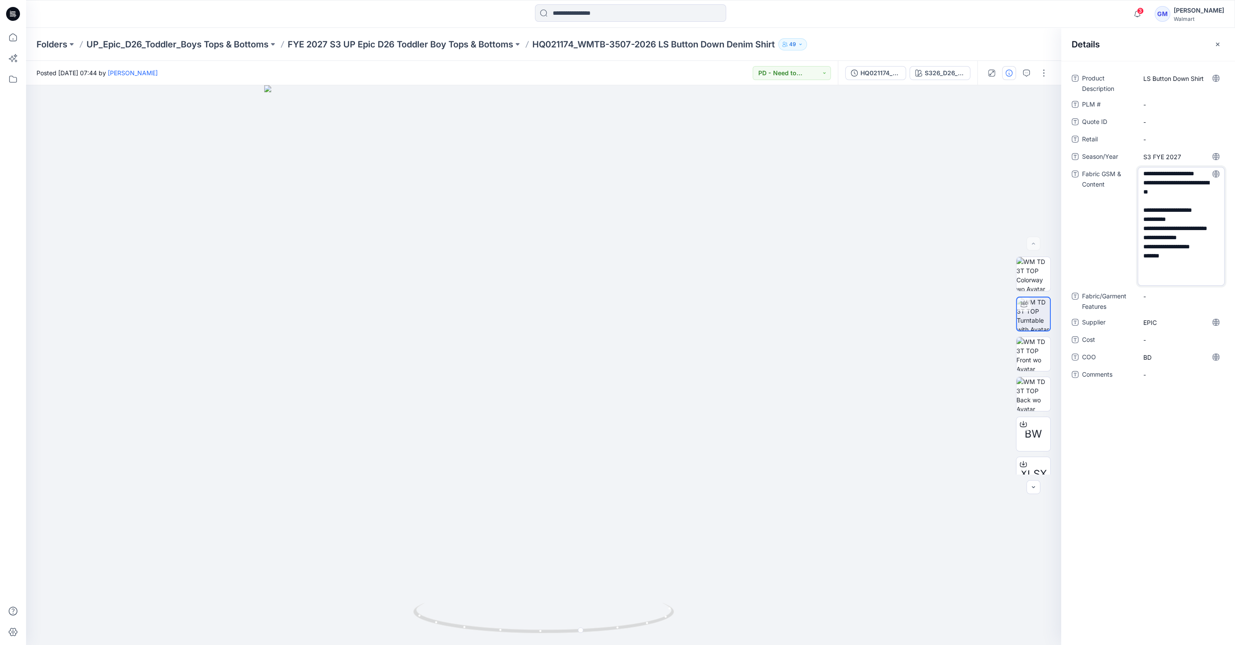
drag, startPoint x: 1179, startPoint y: 219, endPoint x: 1218, endPoint y: 219, distance: 39.6
click at [1218, 219] on textarea "**********" at bounding box center [1181, 226] width 87 height 119
drag, startPoint x: 1182, startPoint y: 227, endPoint x: 1193, endPoint y: 244, distance: 19.8
click at [1193, 244] on textarea "**********" at bounding box center [1181, 226] width 87 height 119
drag, startPoint x: 1142, startPoint y: 243, endPoint x: 1208, endPoint y: 244, distance: 65.7
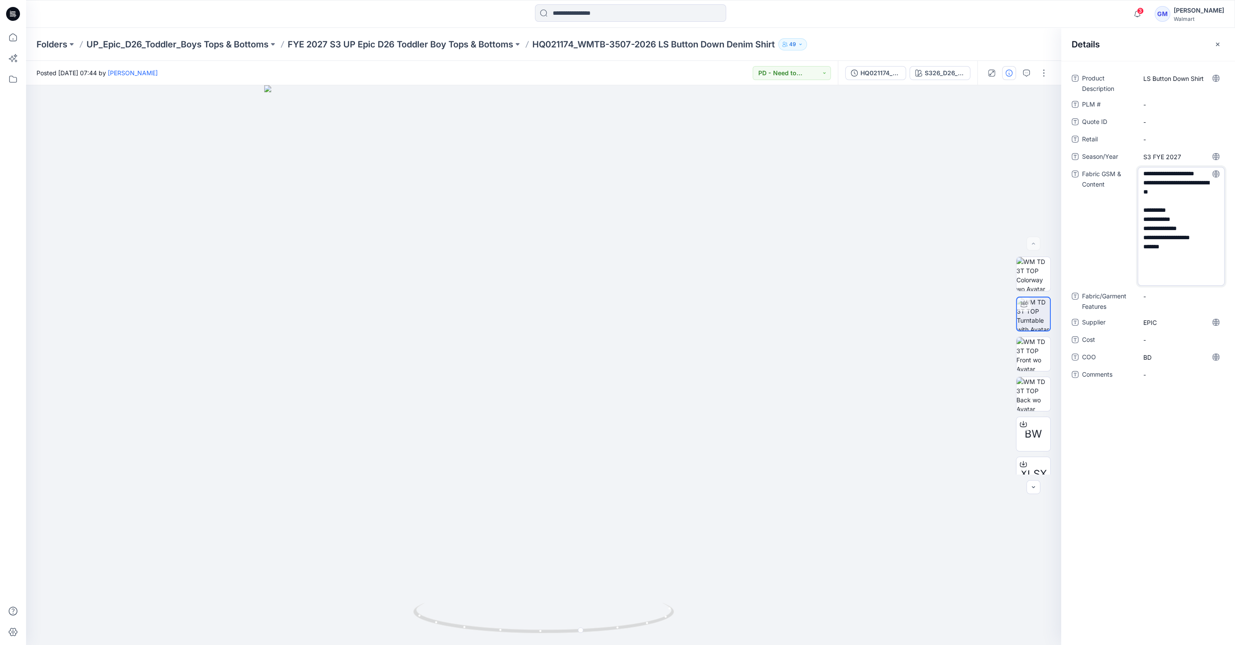
click at [1208, 244] on textarea "**********" at bounding box center [1181, 226] width 87 height 119
type textarea "**********"
click at [1177, 526] on div "**********" at bounding box center [1149, 353] width 174 height 584
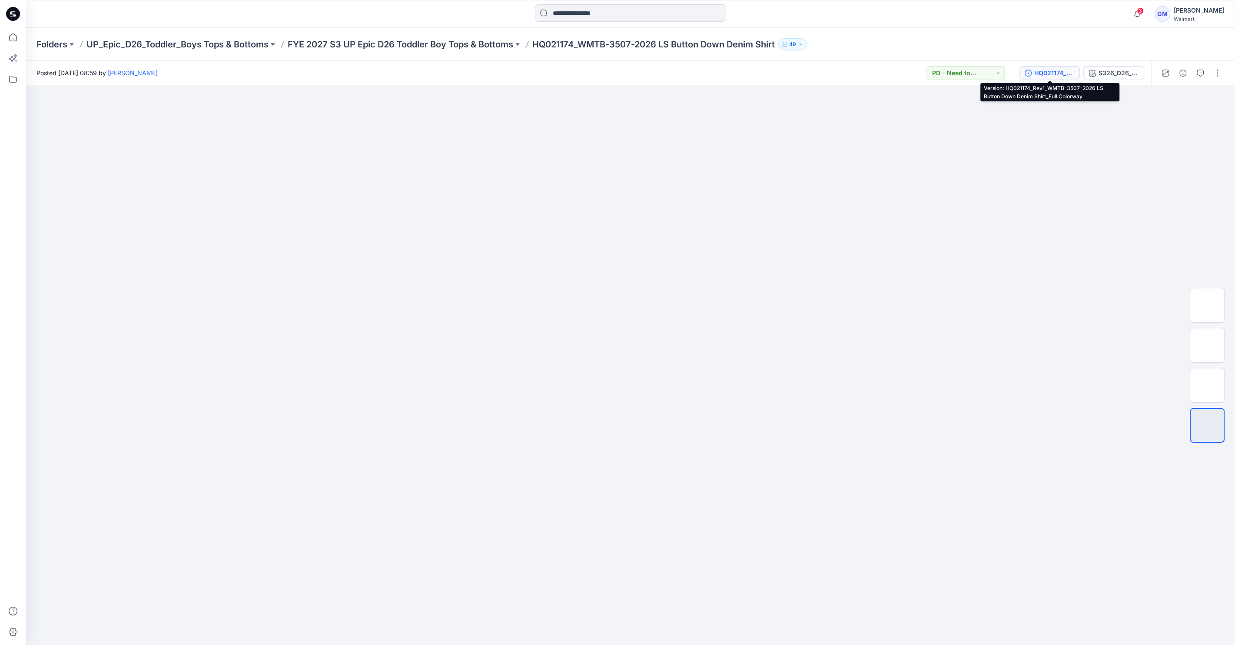
click at [1055, 75] on div "HQ021174_Rev1_WMTB-3507-2026 LS Button Down Denim Shirt_Full Colorway" at bounding box center [1055, 73] width 40 height 10
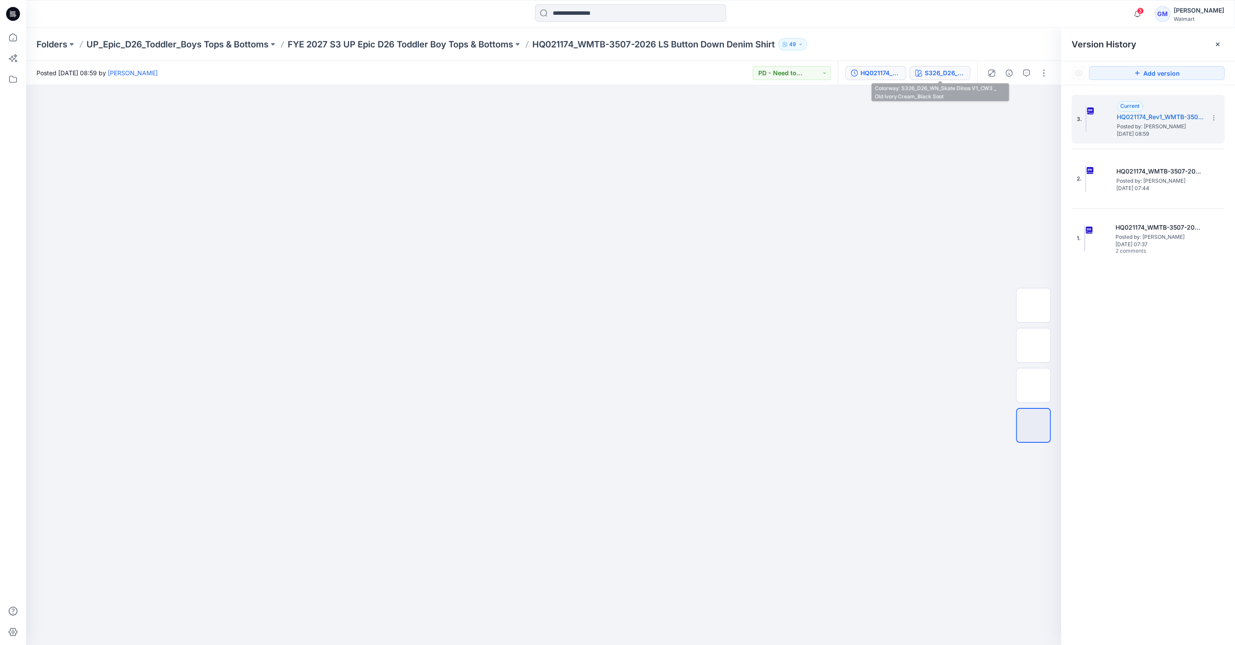
click at [944, 67] on button "S326_D26_WN_Skate Dinos V1_CW3 _ Old Ivory Cream_Black Soot" at bounding box center [940, 73] width 61 height 14
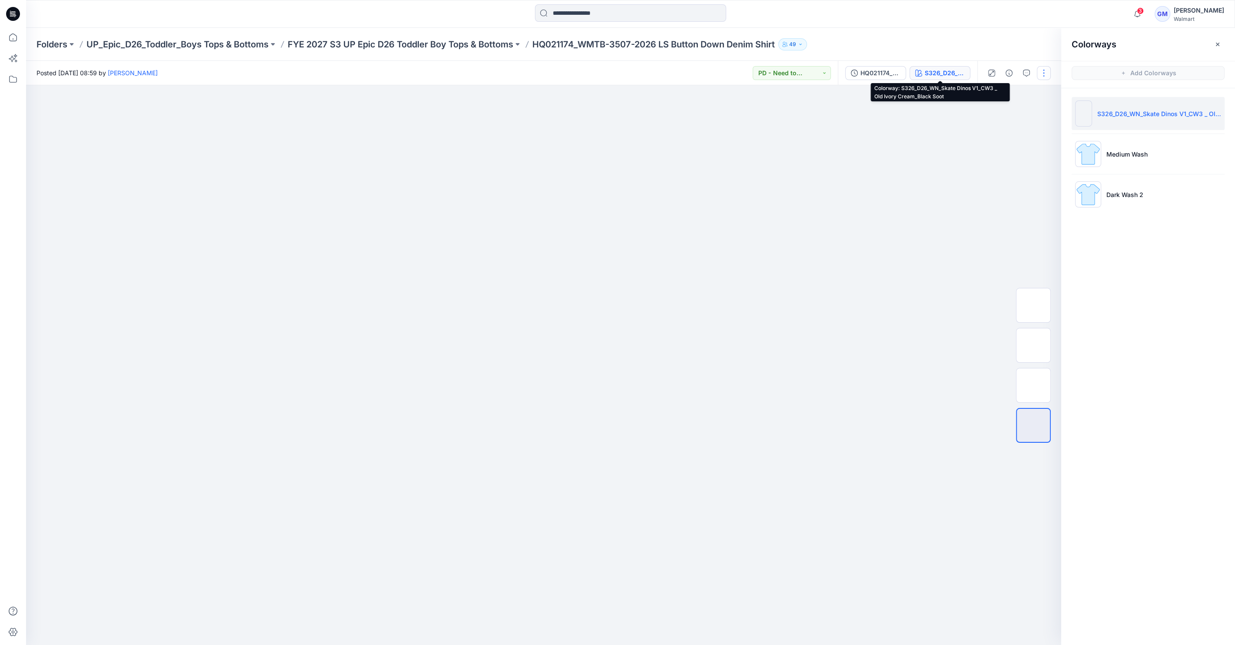
click at [1047, 75] on button "button" at bounding box center [1044, 73] width 14 height 14
click at [1013, 116] on button "Edit" at bounding box center [1008, 118] width 80 height 16
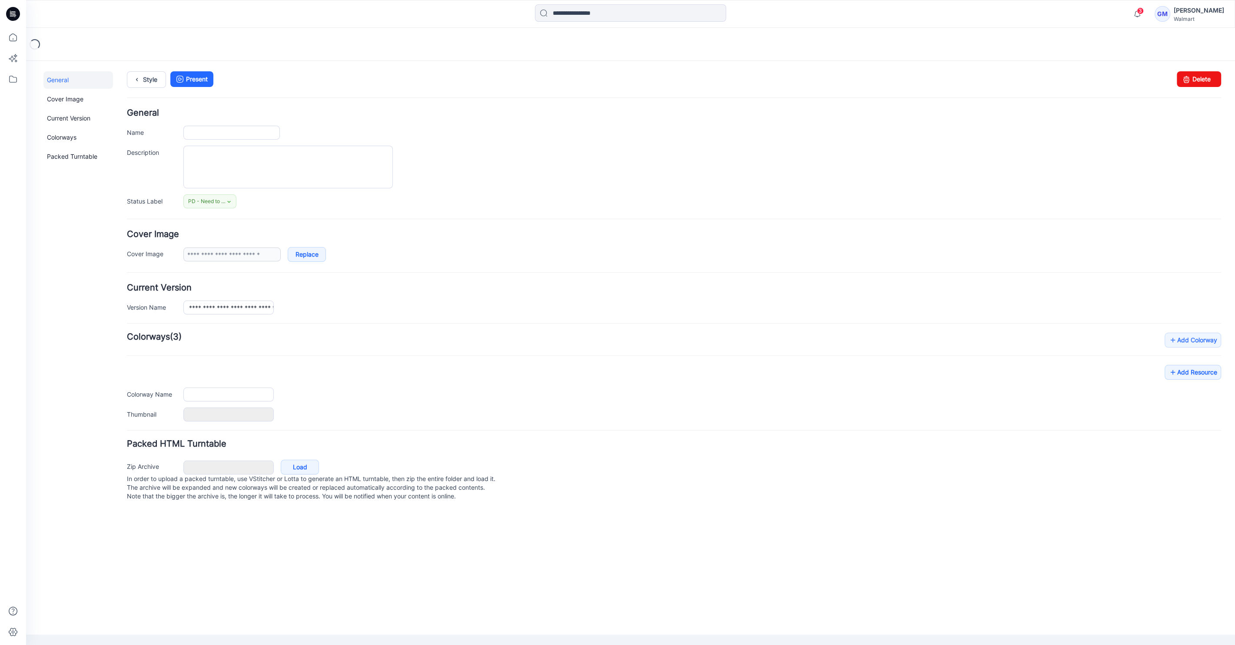
type input "**********"
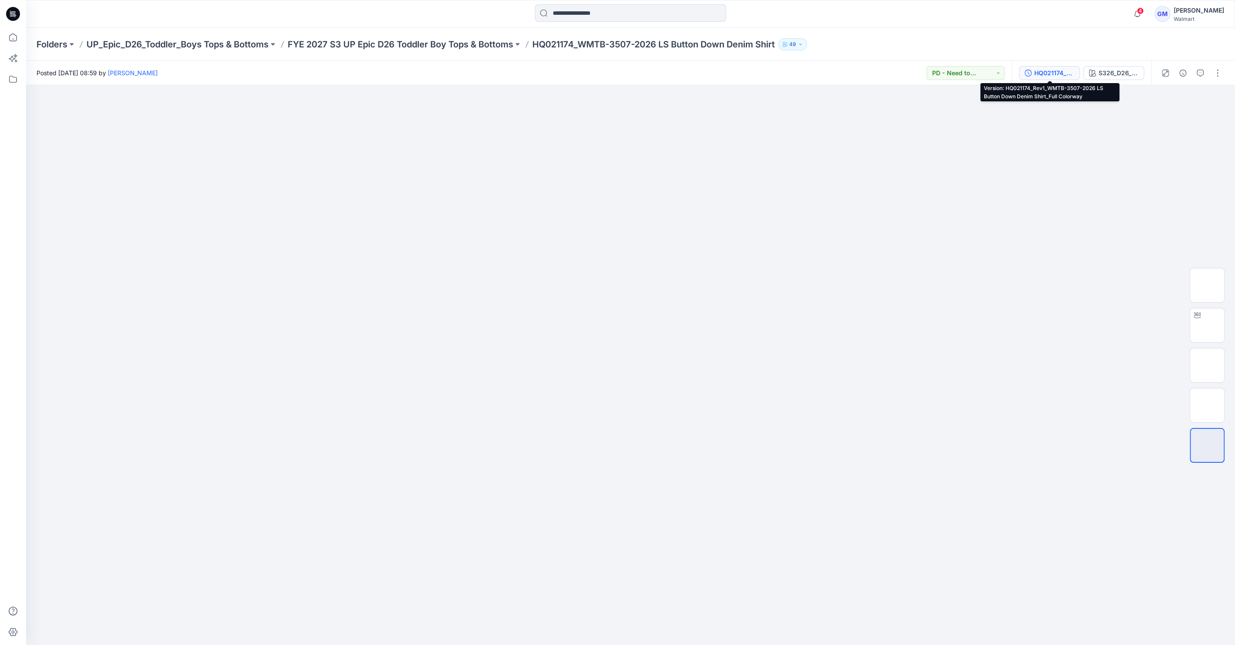
click at [1065, 73] on div "HQ021174_Rev1_WMTB-3507-2026 LS Button Down Denim Shirt_Full Colorway" at bounding box center [1055, 73] width 40 height 10
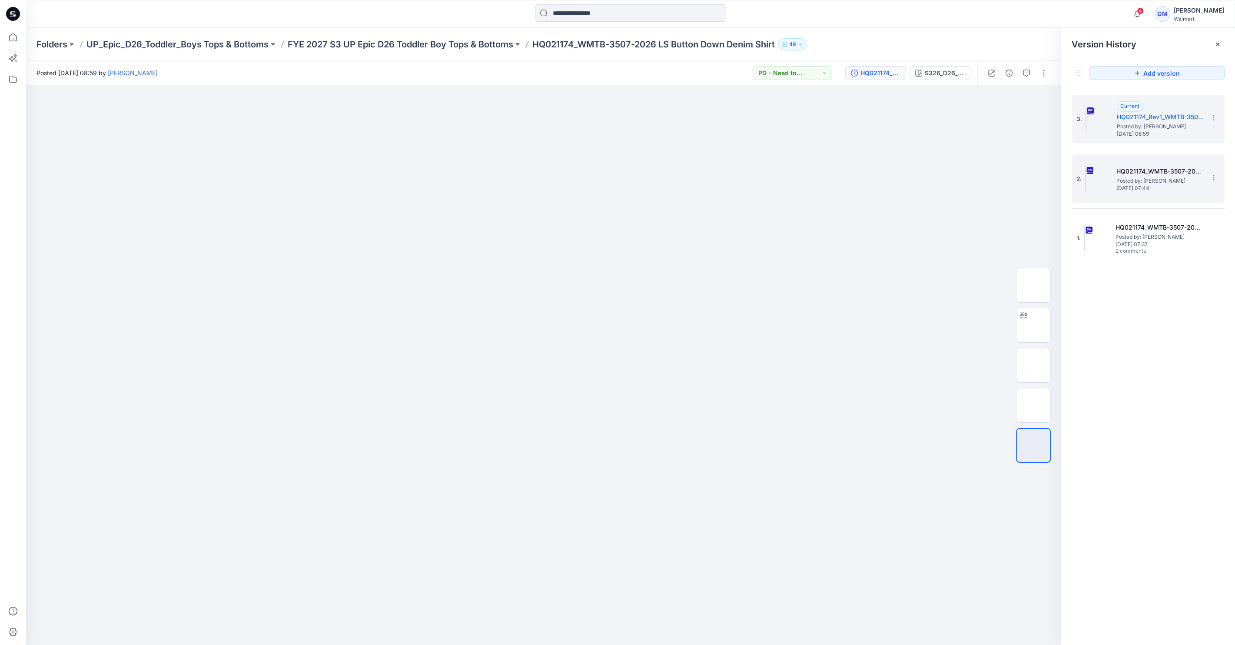
click at [1155, 172] on h5 "HQ021174_WMTB-3507-2026 LS Button Down Denim Shirt_Full Colorway" at bounding box center [1160, 171] width 87 height 10
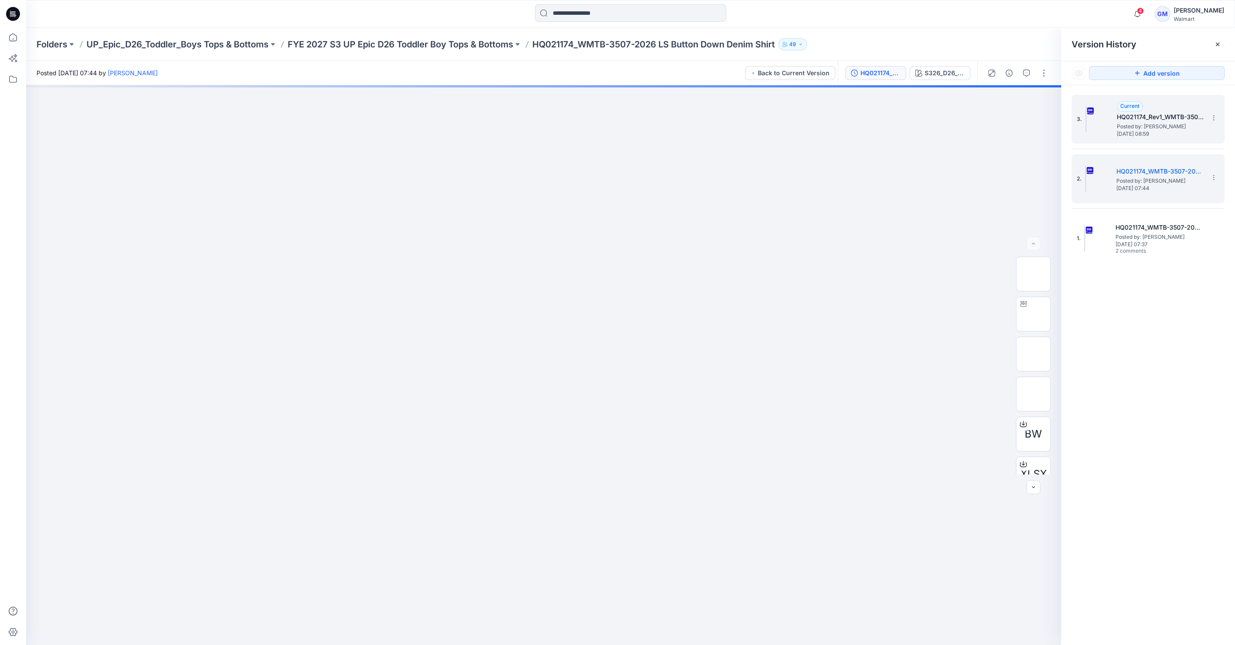
click at [1151, 112] on h5 "HQ021174_Rev1_WMTB-3507-2026 LS Button Down Denim Shirt_Full Colorway" at bounding box center [1160, 117] width 87 height 10
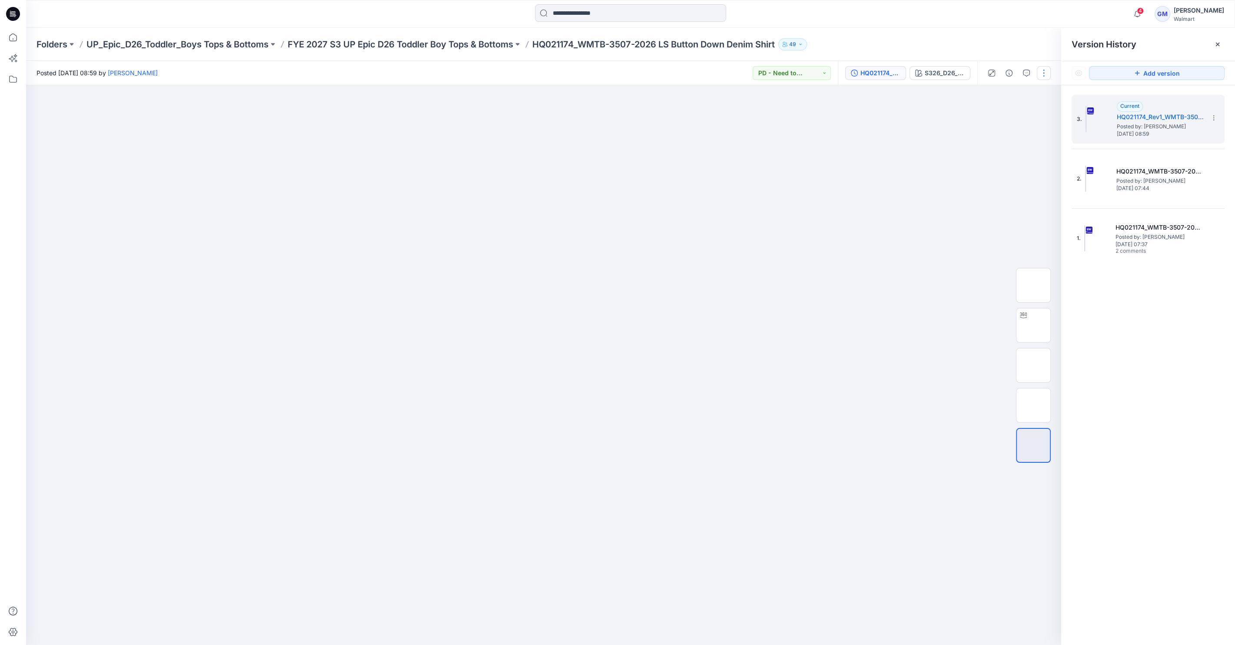
click at [1041, 71] on button "button" at bounding box center [1044, 73] width 14 height 14
click at [1002, 119] on button "Edit" at bounding box center [1008, 118] width 80 height 16
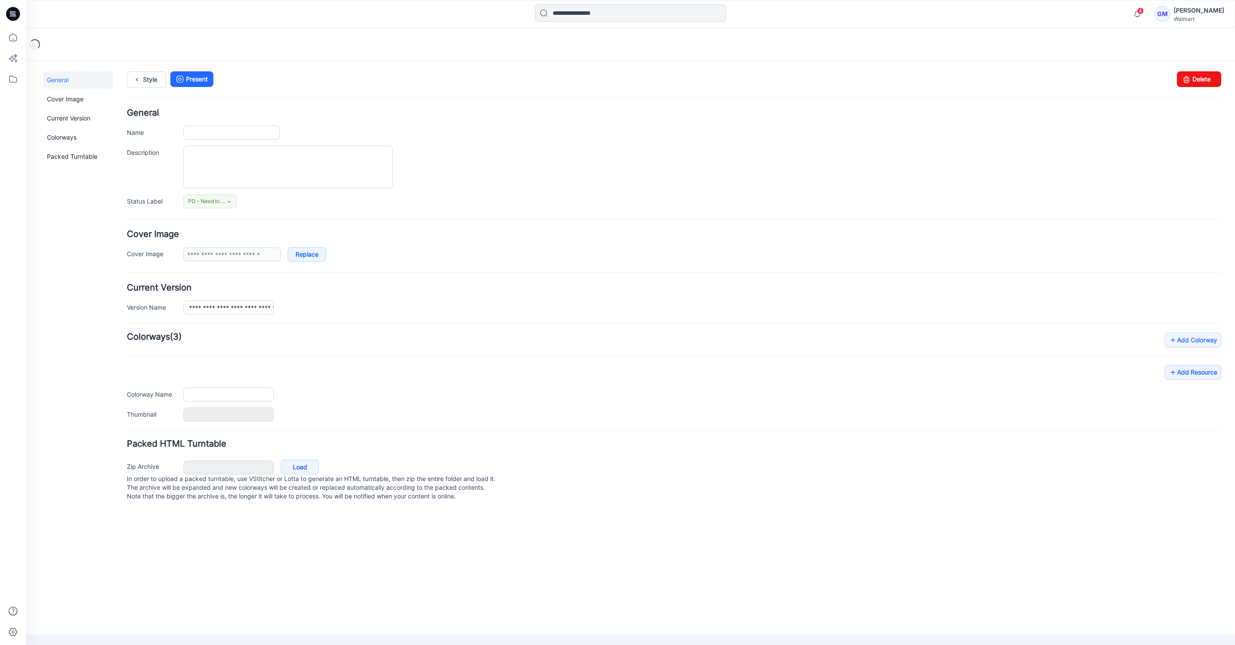
type input "**********"
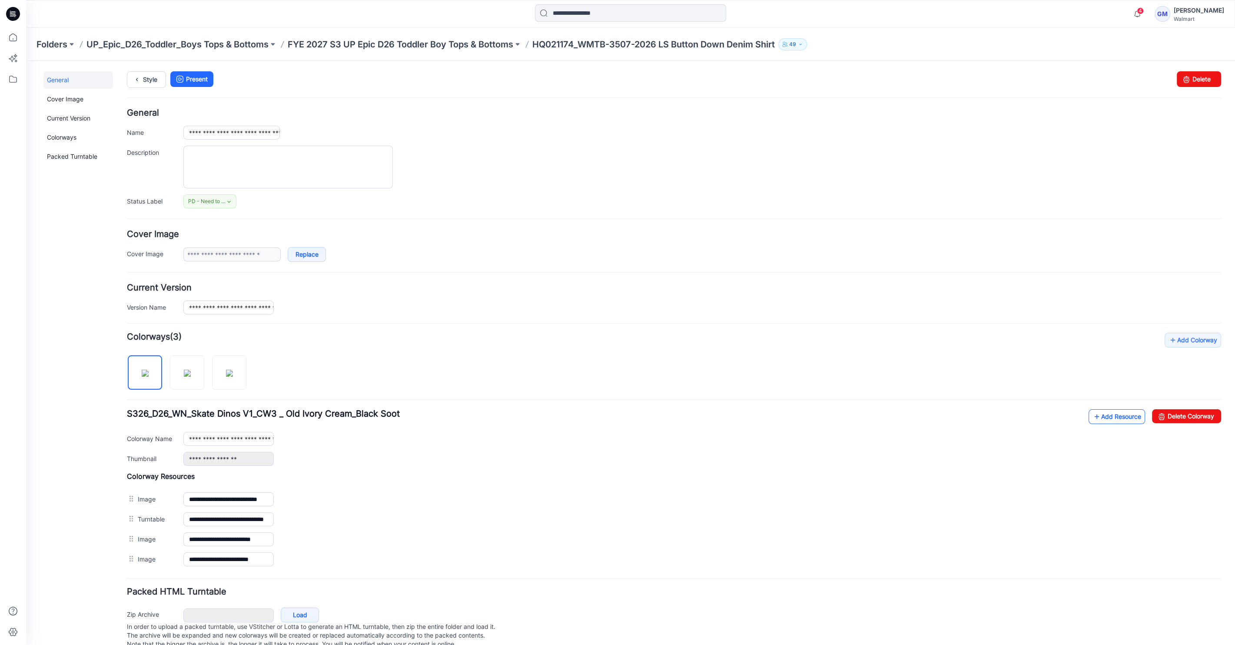
click at [1110, 414] on link "Add Resource" at bounding box center [1117, 416] width 57 height 15
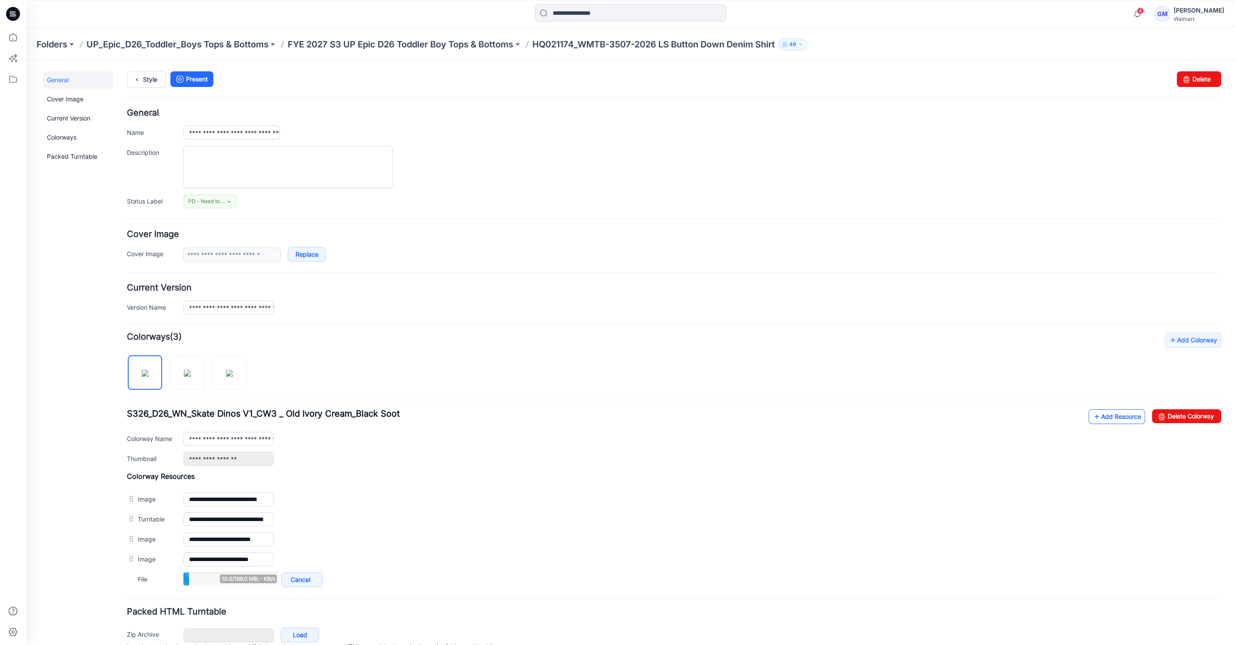
click at [1103, 418] on link "Add Resource" at bounding box center [1117, 416] width 57 height 15
click at [143, 74] on link "Style" at bounding box center [146, 79] width 39 height 17
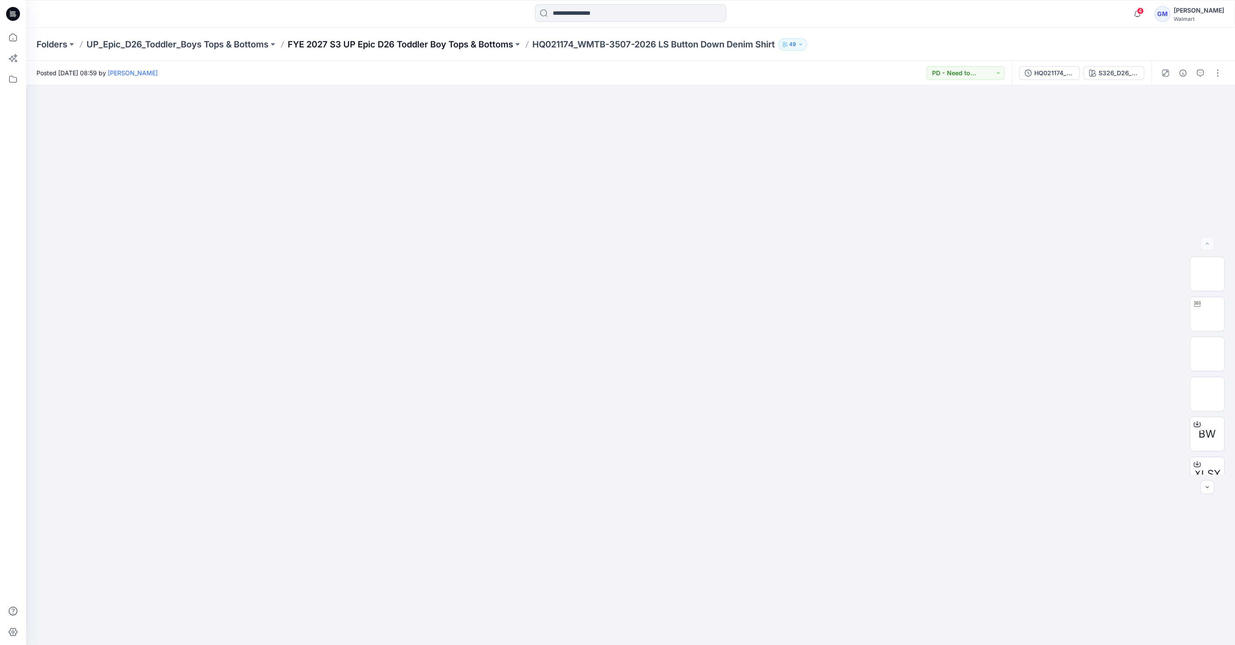
click at [463, 43] on p "FYE 2027 S3 UP Epic D26 Toddler Boy Tops & Bottoms" at bounding box center [401, 44] width 226 height 12
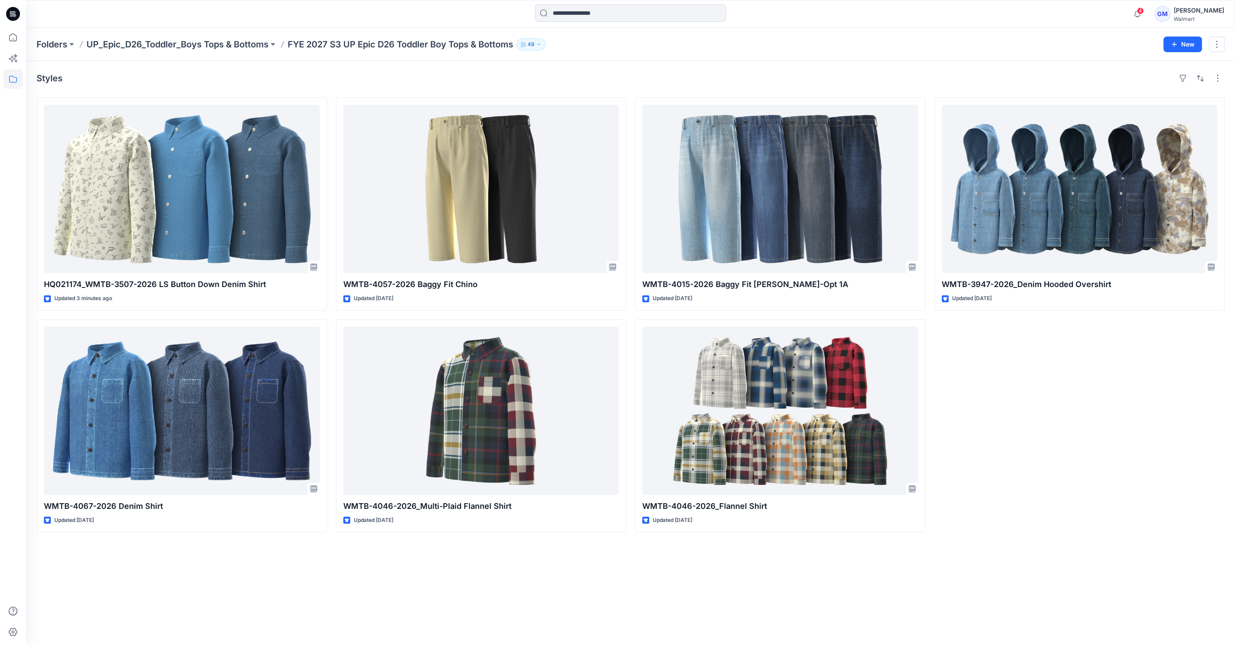
click at [186, 598] on div "Styles HQ021174_WMTB-3507-2026 LS Button Down Denim Shirt Updated 3 minutes ago…" at bounding box center [630, 353] width 1209 height 584
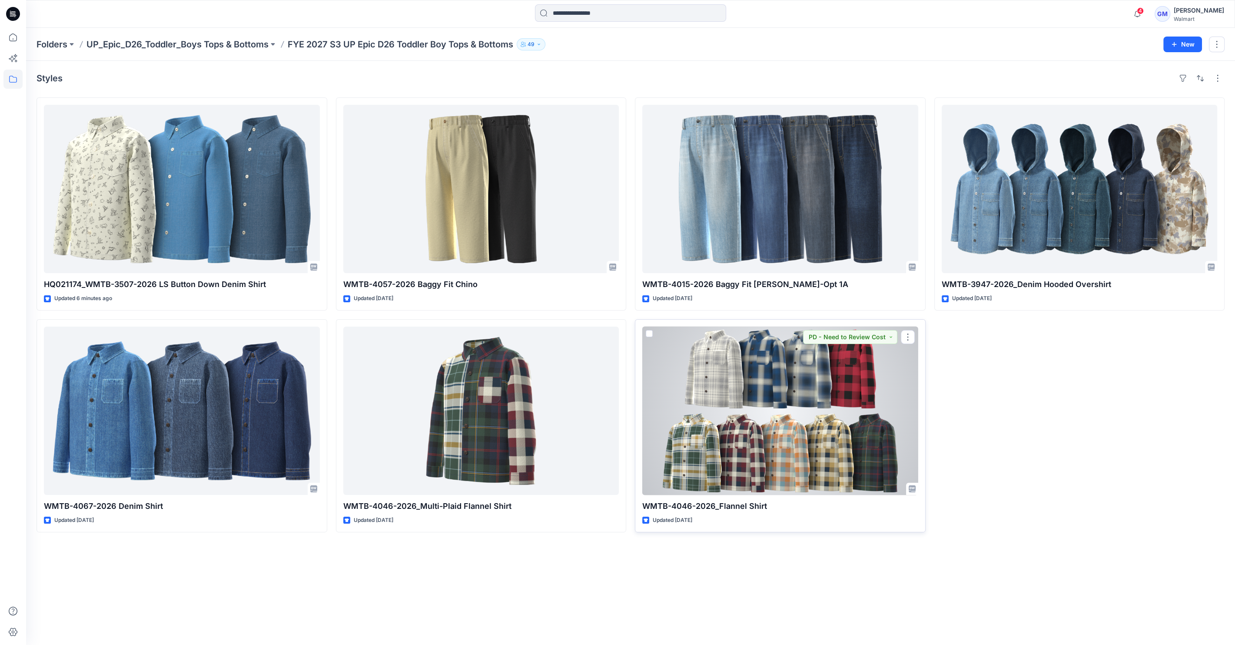
click at [807, 429] on div at bounding box center [780, 410] width 276 height 168
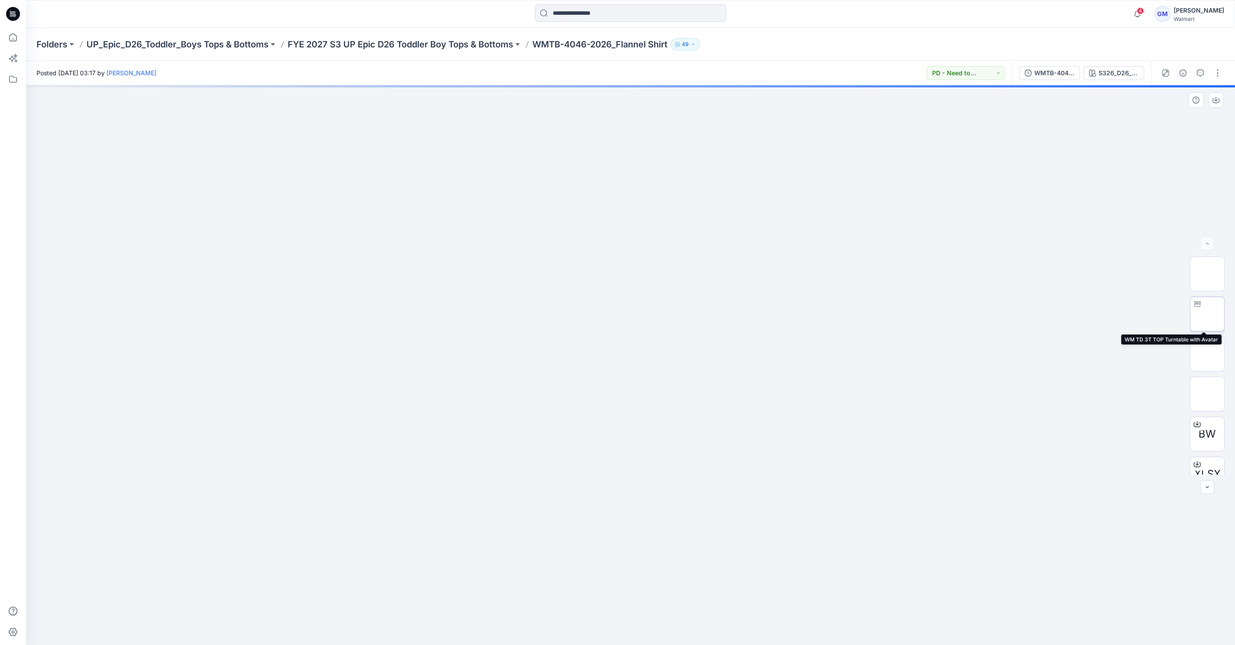
click at [1198, 305] on icon at bounding box center [1197, 304] width 7 height 6
drag, startPoint x: 626, startPoint y: 636, endPoint x: 725, endPoint y: 626, distance: 99.3
click at [725, 626] on icon at bounding box center [631, 619] width 263 height 33
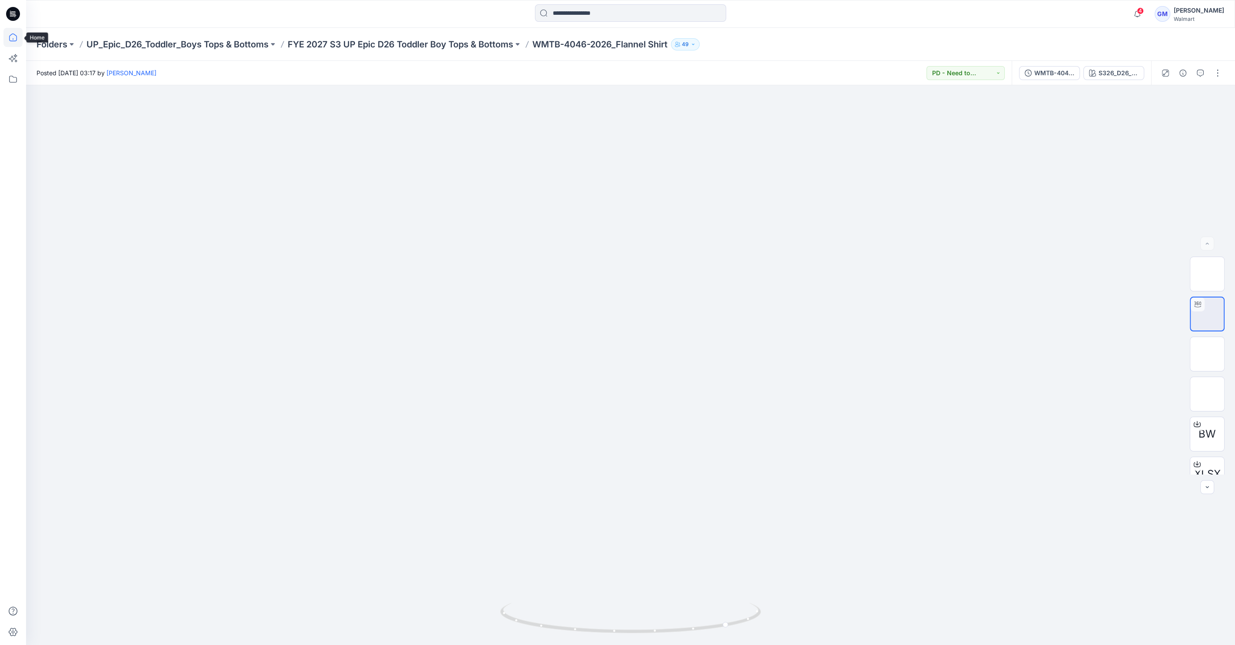
click at [3, 40] on icon at bounding box center [12, 37] width 19 height 19
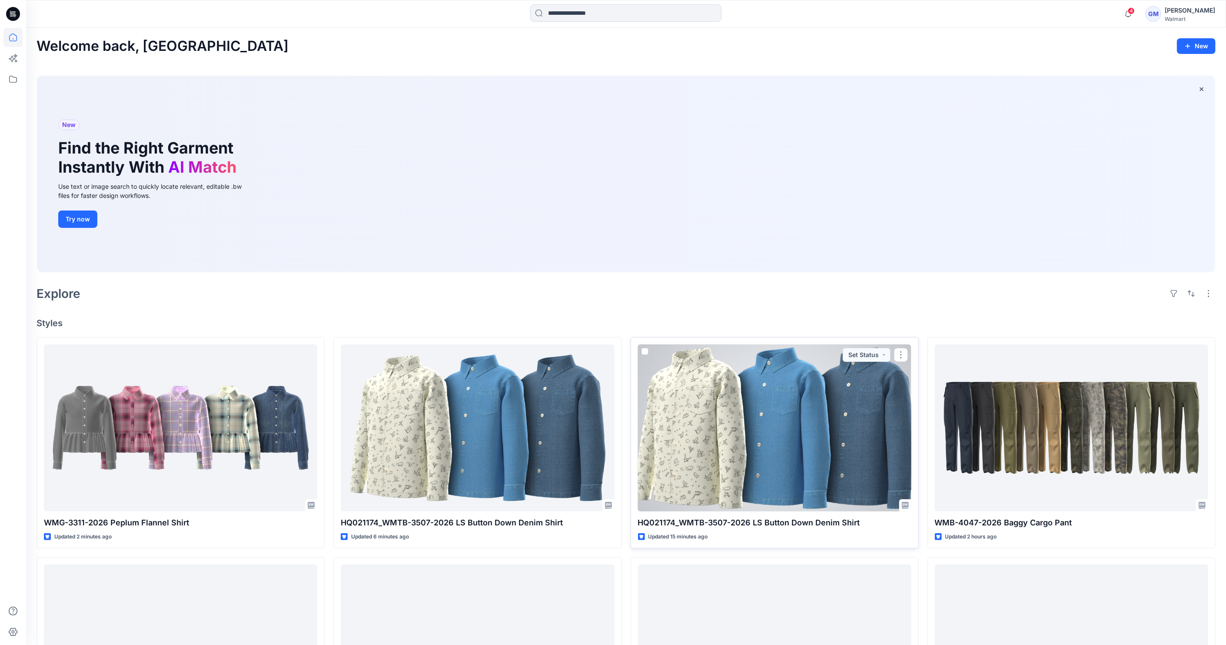
click at [779, 430] on div at bounding box center [774, 427] width 273 height 167
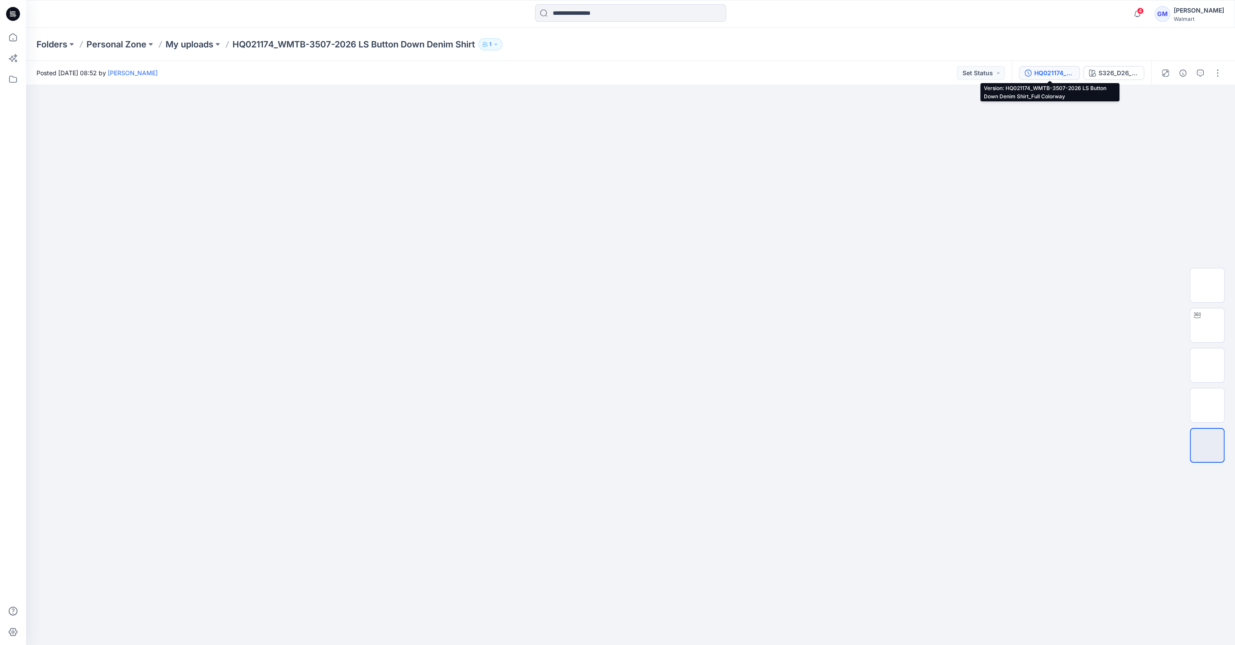
click at [1035, 73] on div "HQ021174_WMTB-3507-2026 LS Button Down Denim Shirt_Full Colorway" at bounding box center [1055, 73] width 40 height 10
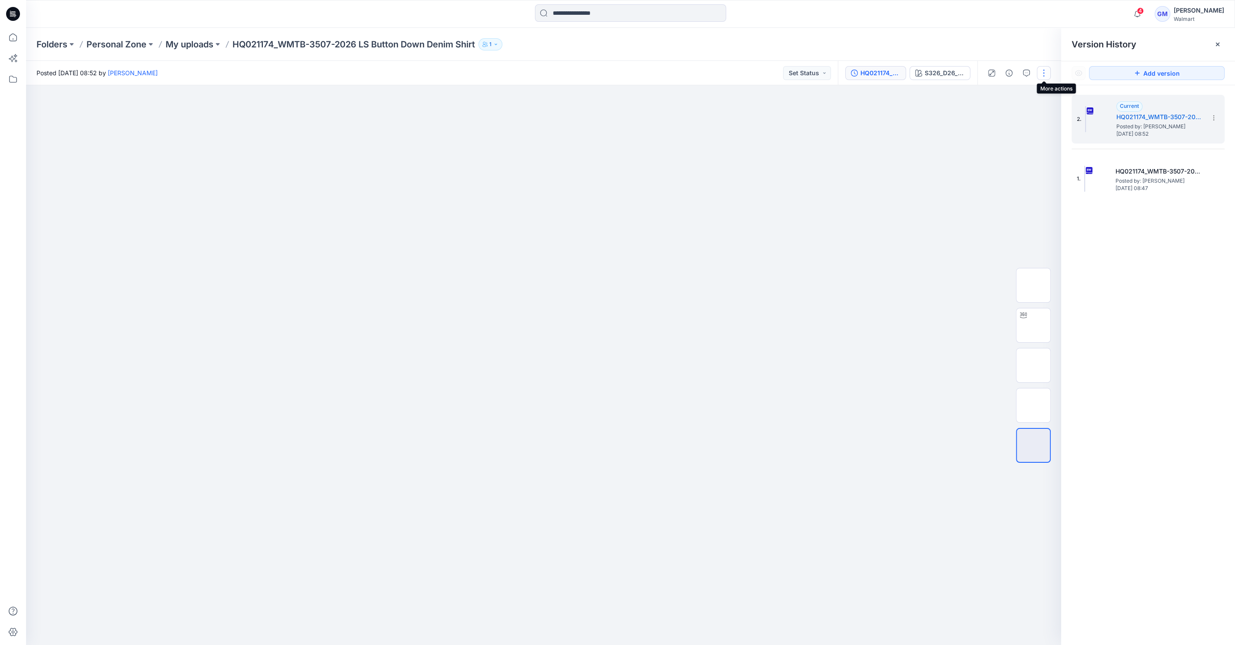
click at [1044, 70] on button "button" at bounding box center [1044, 73] width 14 height 14
click at [1002, 125] on button "Edit" at bounding box center [1008, 118] width 80 height 16
click at [1005, 118] on button "Edit" at bounding box center [1008, 118] width 80 height 16
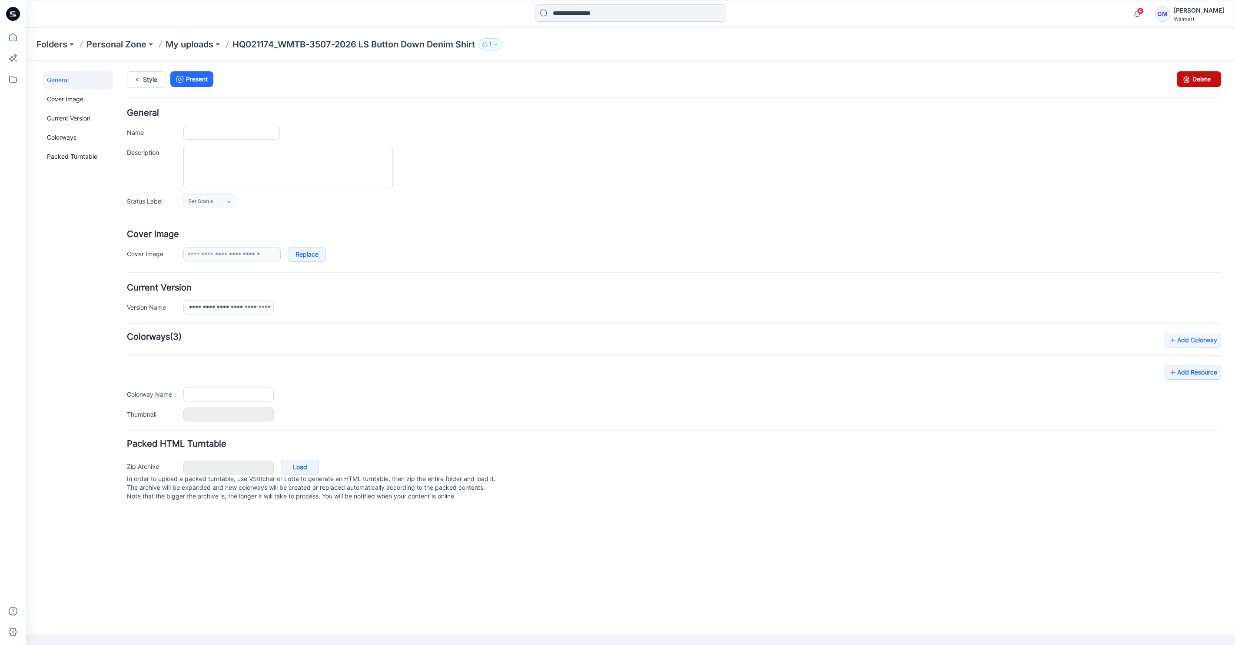
type input "**********"
click at [1212, 81] on link "Delete" at bounding box center [1199, 79] width 44 height 16
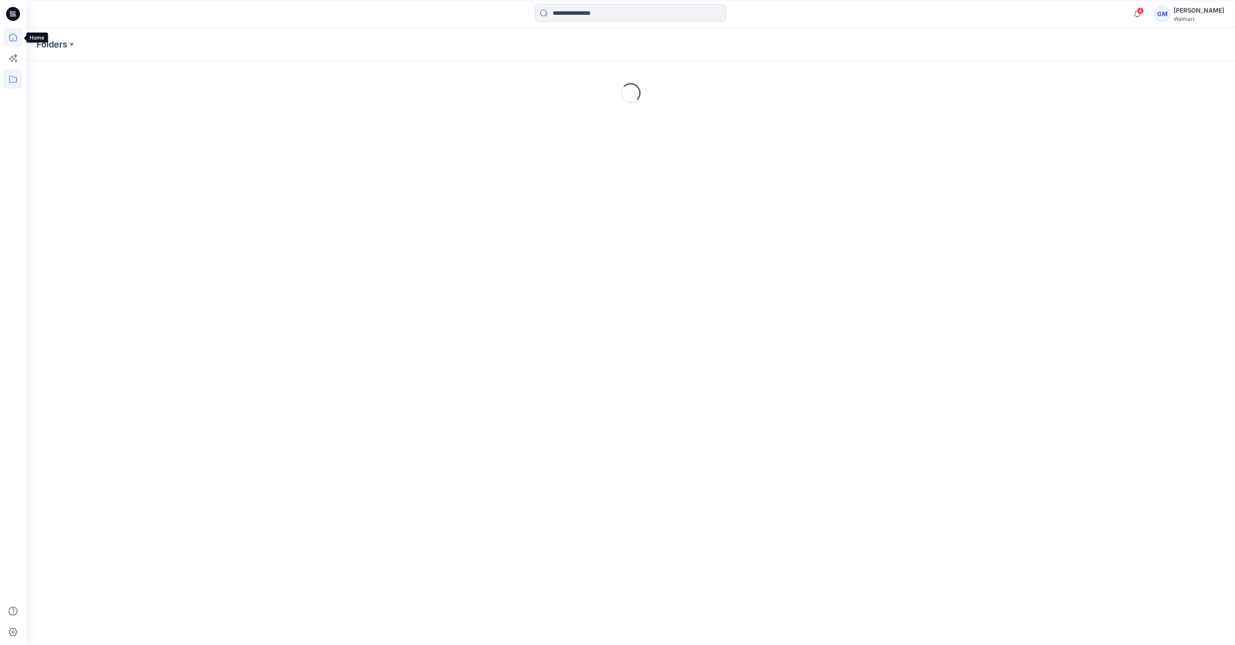
click at [11, 31] on icon at bounding box center [12, 37] width 19 height 19
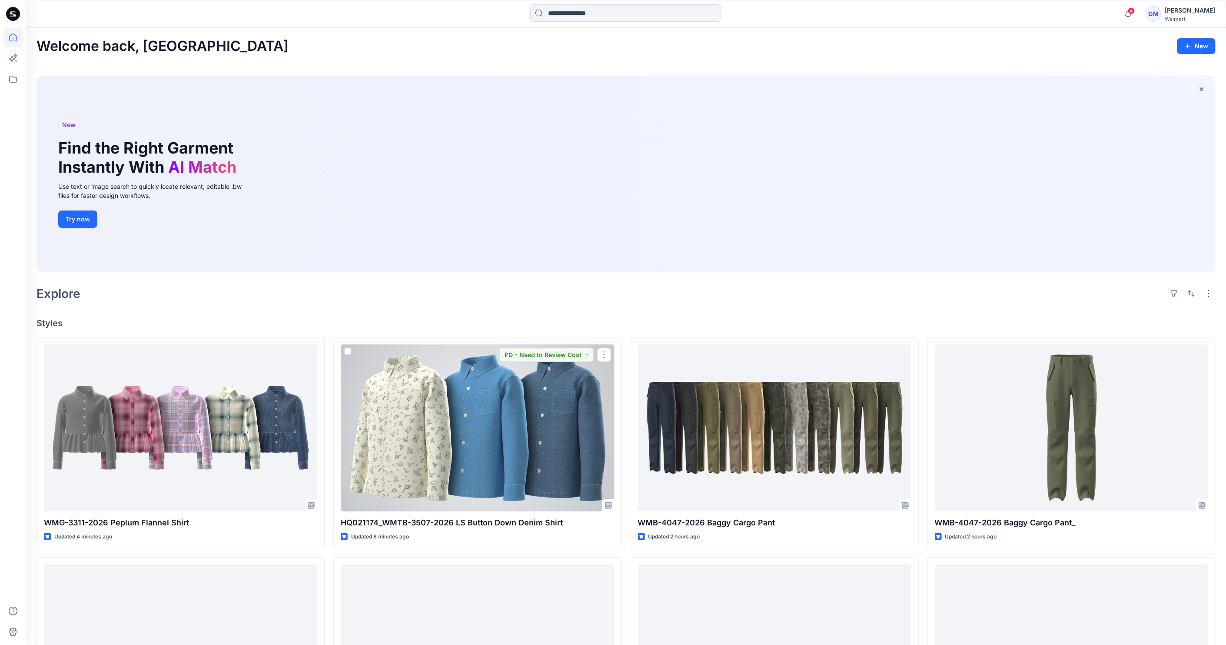
click at [464, 478] on div at bounding box center [477, 427] width 273 height 167
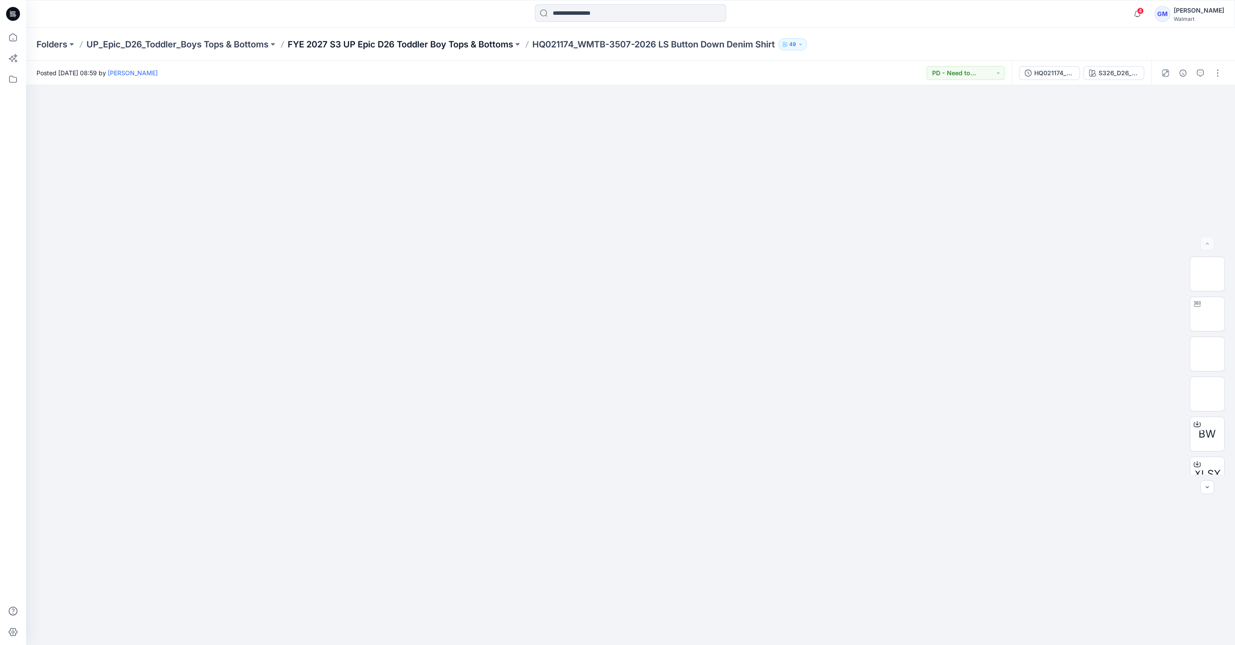
click at [386, 49] on p "FYE 2027 S3 UP Epic D26 Toddler Boy Tops & Bottoms" at bounding box center [401, 44] width 226 height 12
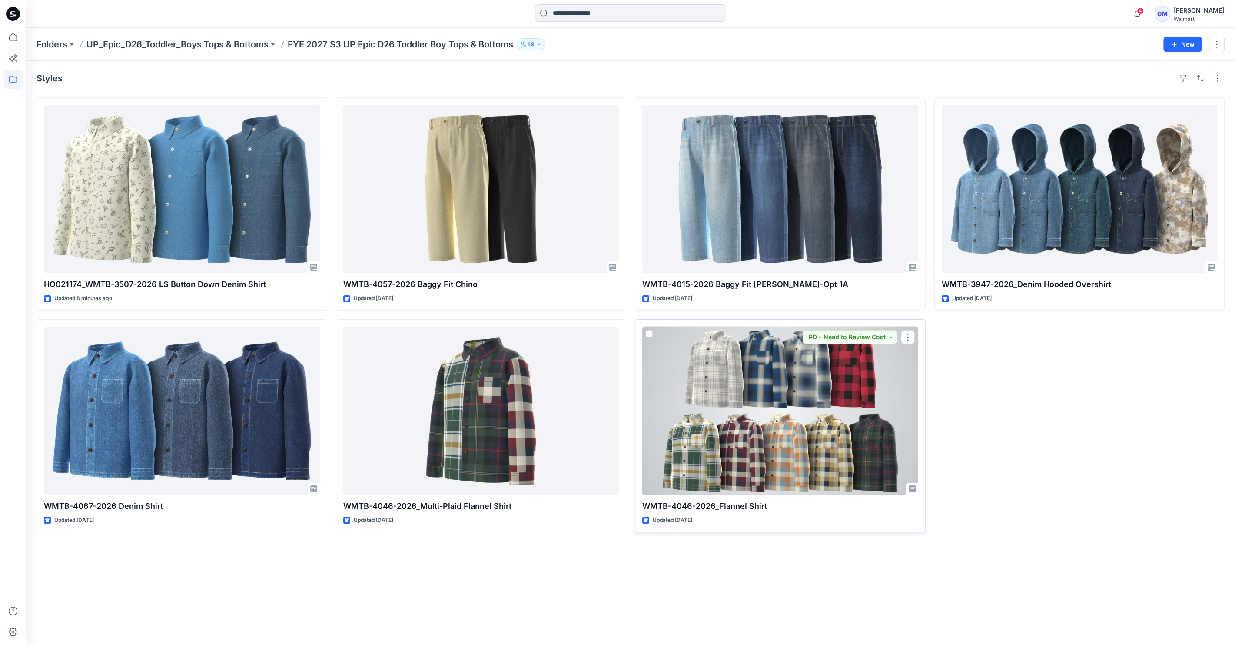
click at [755, 408] on div at bounding box center [780, 410] width 276 height 168
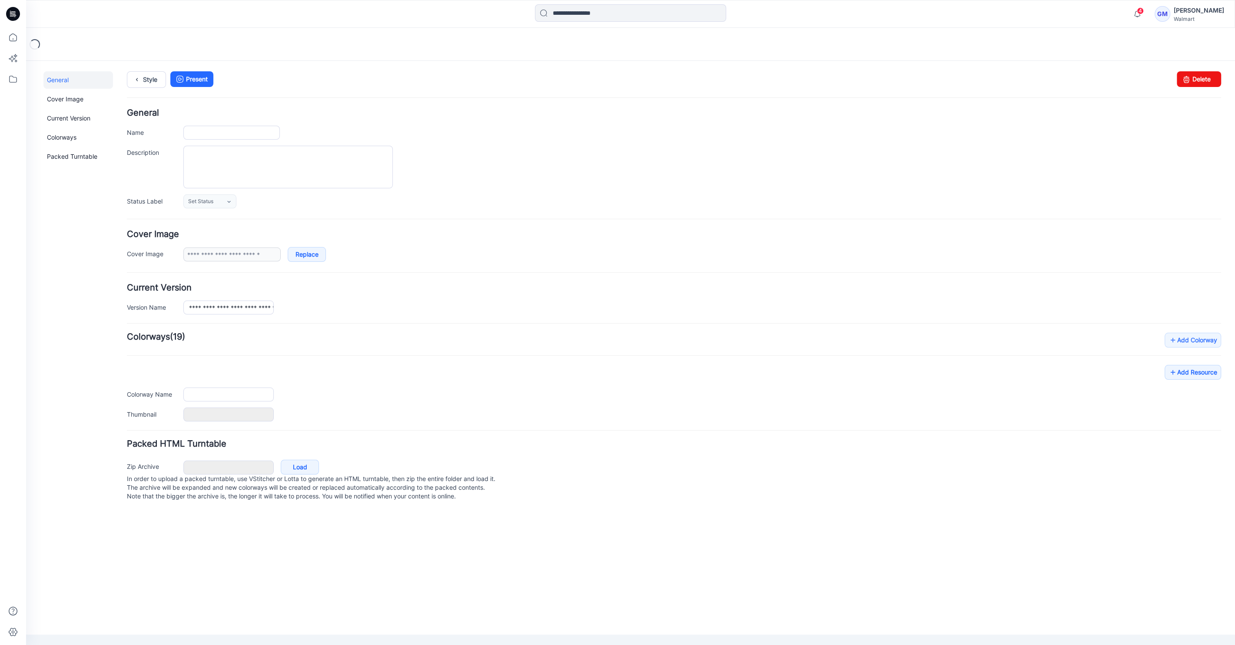
type input "**********"
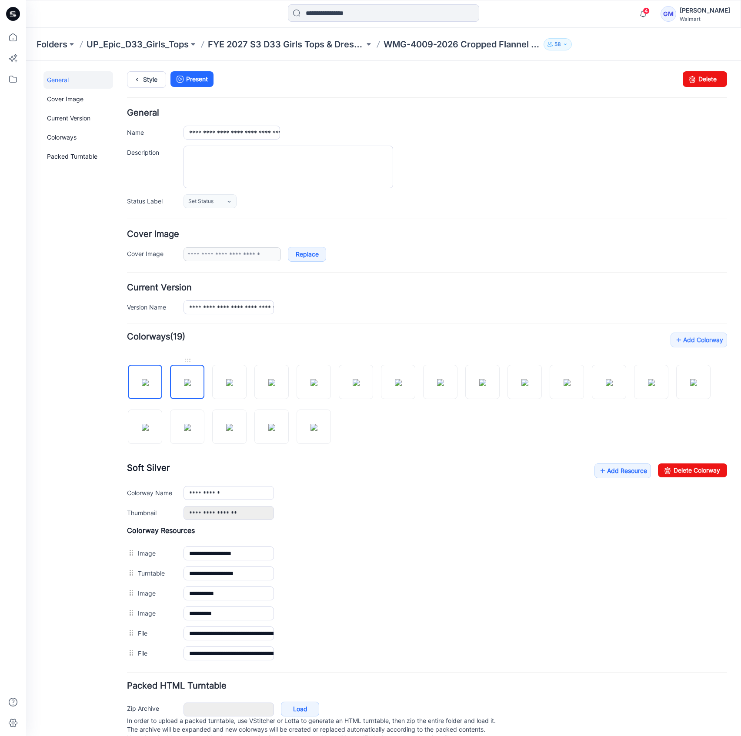
click at [184, 386] on img at bounding box center [187, 382] width 7 height 7
click at [233, 384] on img at bounding box center [229, 382] width 7 height 7
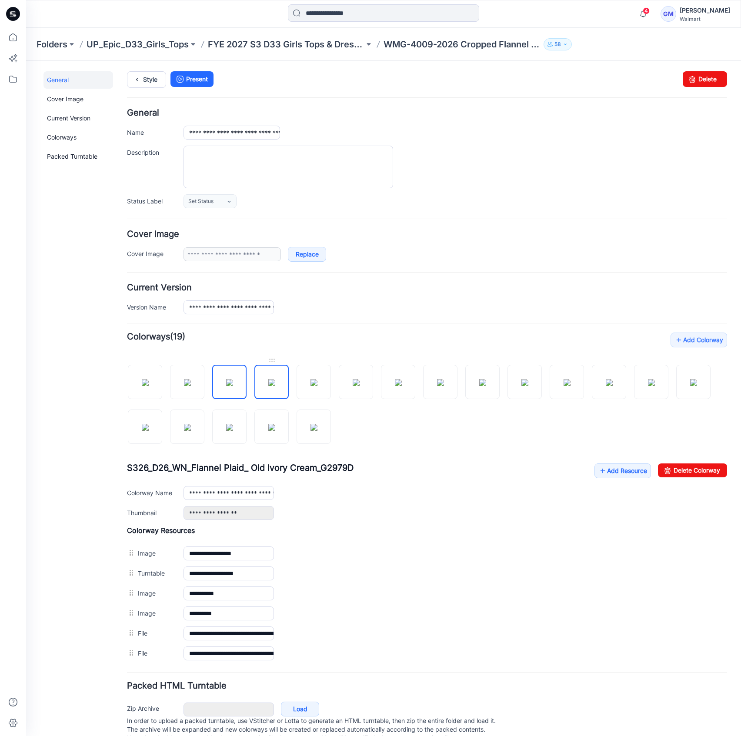
click at [268, 383] on img at bounding box center [271, 382] width 7 height 7
click at [311, 383] on img at bounding box center [313, 382] width 7 height 7
click at [360, 386] on img at bounding box center [356, 382] width 7 height 7
click at [402, 386] on img at bounding box center [398, 382] width 7 height 7
click at [439, 386] on img at bounding box center [440, 382] width 7 height 7
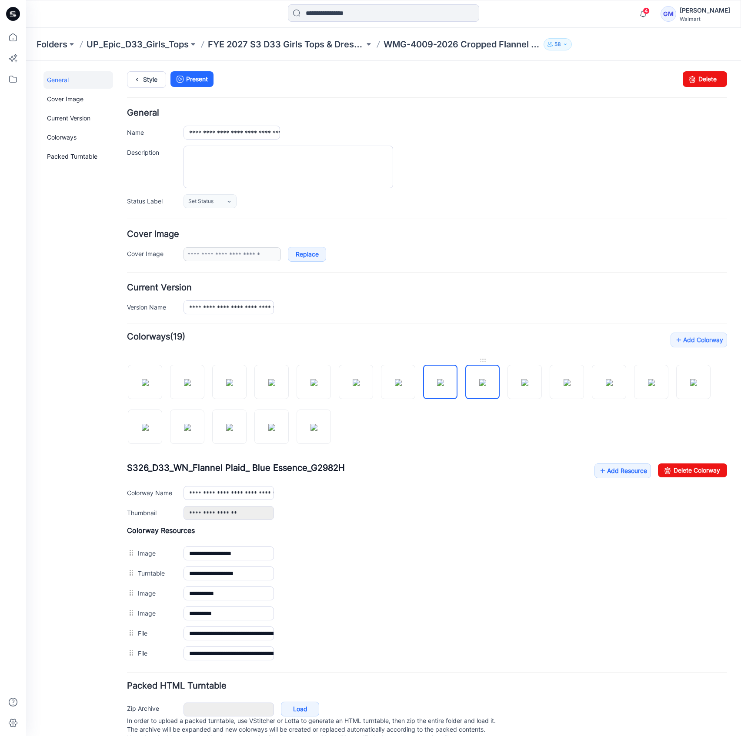
click at [483, 386] on img at bounding box center [482, 382] width 7 height 7
click at [521, 386] on img at bounding box center [524, 382] width 7 height 7
click at [570, 386] on img at bounding box center [566, 382] width 7 height 7
click at [612, 386] on img at bounding box center [609, 382] width 7 height 7
click at [648, 379] on img at bounding box center [651, 382] width 7 height 7
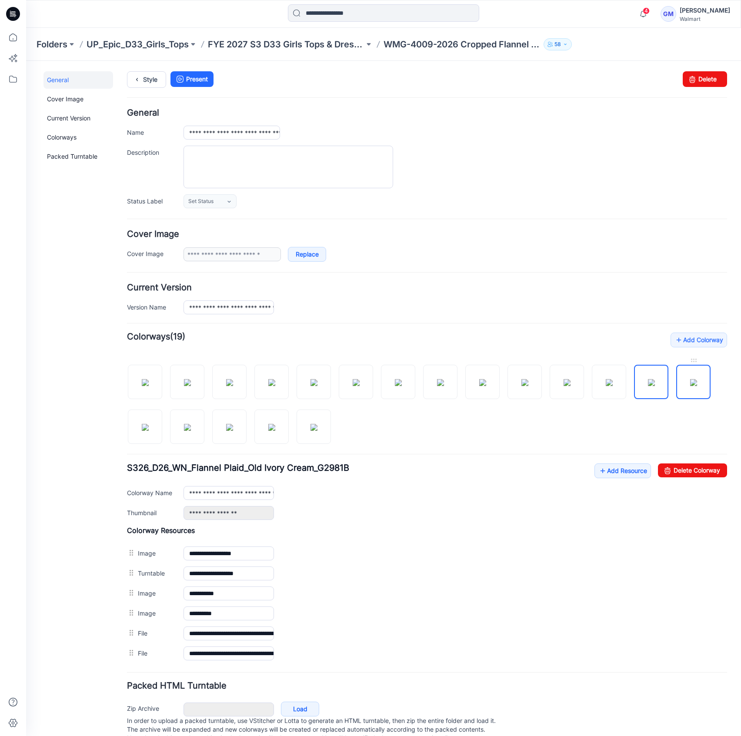
click at [690, 379] on img at bounding box center [693, 382] width 7 height 7
click at [149, 424] on img at bounding box center [145, 427] width 7 height 7
click at [191, 431] on img at bounding box center [187, 427] width 7 height 7
click at [53, 380] on div "General Cover Image Current Version Colorways Packed Turntable" at bounding box center [78, 412] width 70 height 683
click at [142, 430] on img at bounding box center [145, 427] width 7 height 7
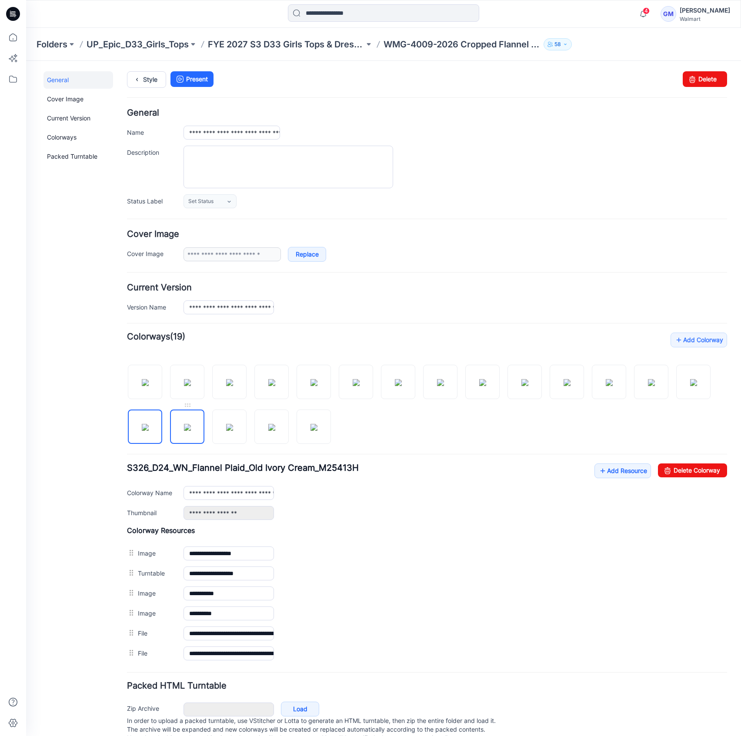
click at [191, 431] on img at bounding box center [187, 427] width 7 height 7
click at [233, 431] on img at bounding box center [229, 427] width 7 height 7
click at [272, 431] on img at bounding box center [271, 427] width 7 height 7
click at [233, 430] on img at bounding box center [229, 427] width 7 height 7
click at [274, 431] on img at bounding box center [271, 427] width 7 height 7
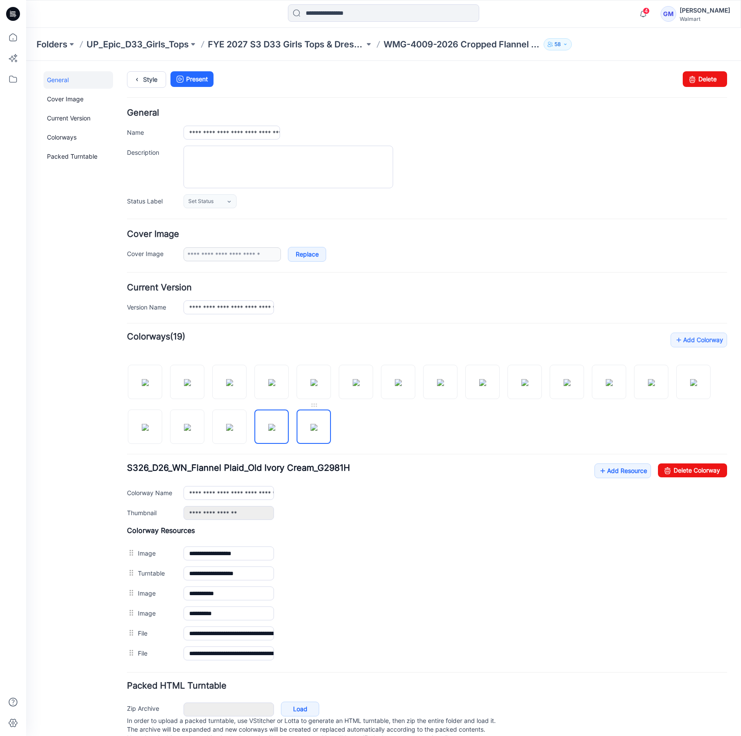
click at [317, 431] on img at bounding box center [313, 427] width 7 height 7
click at [268, 431] on img at bounding box center [271, 427] width 7 height 7
click at [233, 430] on img at bounding box center [229, 427] width 7 height 7
click at [184, 428] on img at bounding box center [187, 427] width 7 height 7
click at [233, 428] on img at bounding box center [229, 427] width 7 height 7
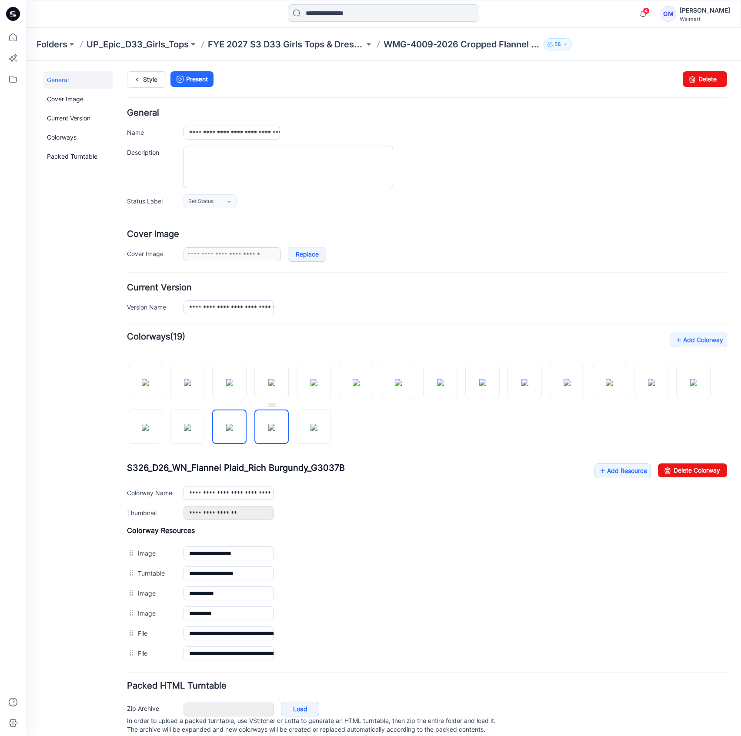
click at [268, 431] on img at bounding box center [271, 427] width 7 height 7
click at [311, 431] on img at bounding box center [313, 427] width 7 height 7
click at [59, 366] on div "General Cover Image Current Version Colorways Packed Turntable" at bounding box center [78, 412] width 70 height 683
click at [233, 424] on img at bounding box center [229, 427] width 7 height 7
click at [273, 425] on img at bounding box center [271, 427] width 7 height 7
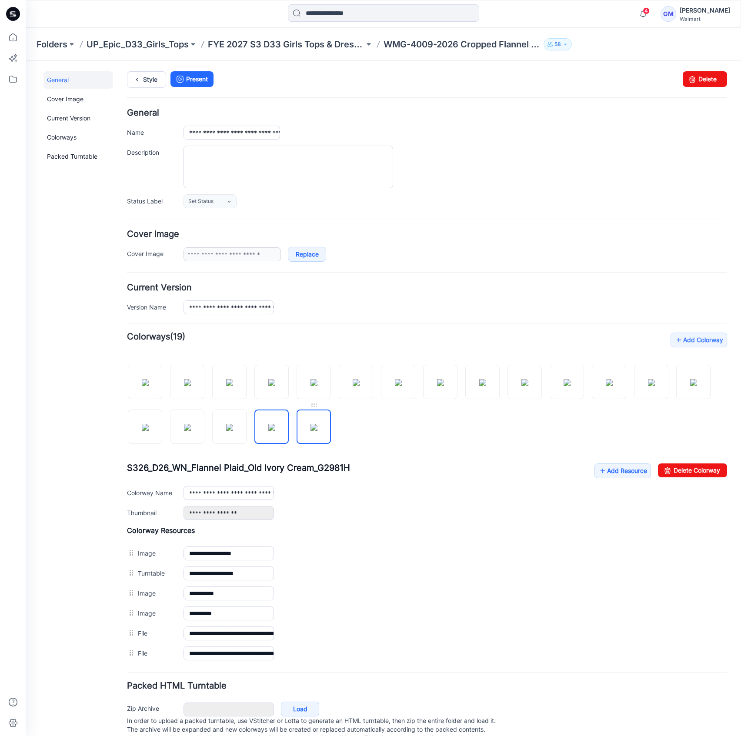
click at [310, 428] on img at bounding box center [313, 427] width 7 height 7
click at [191, 386] on img at bounding box center [187, 382] width 7 height 7
click at [230, 382] on img at bounding box center [229, 382] width 7 height 7
click at [273, 382] on img at bounding box center [271, 382] width 7 height 7
click at [317, 379] on img at bounding box center [313, 382] width 7 height 7
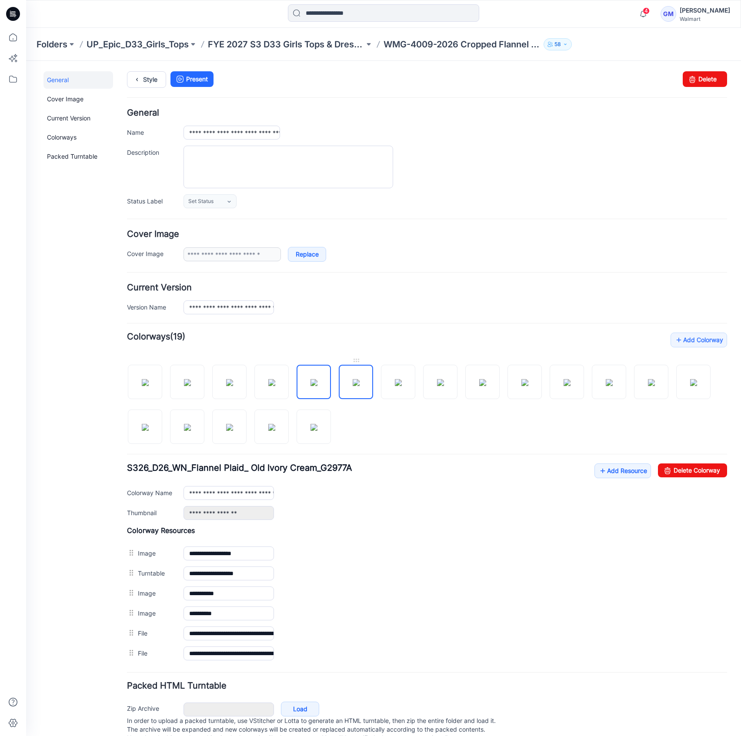
click at [353, 379] on img at bounding box center [356, 382] width 7 height 7
click at [395, 379] on img at bounding box center [398, 382] width 7 height 7
click at [437, 380] on img at bounding box center [440, 382] width 7 height 7
click at [485, 386] on img at bounding box center [482, 382] width 7 height 7
click at [528, 386] on img at bounding box center [524, 382] width 7 height 7
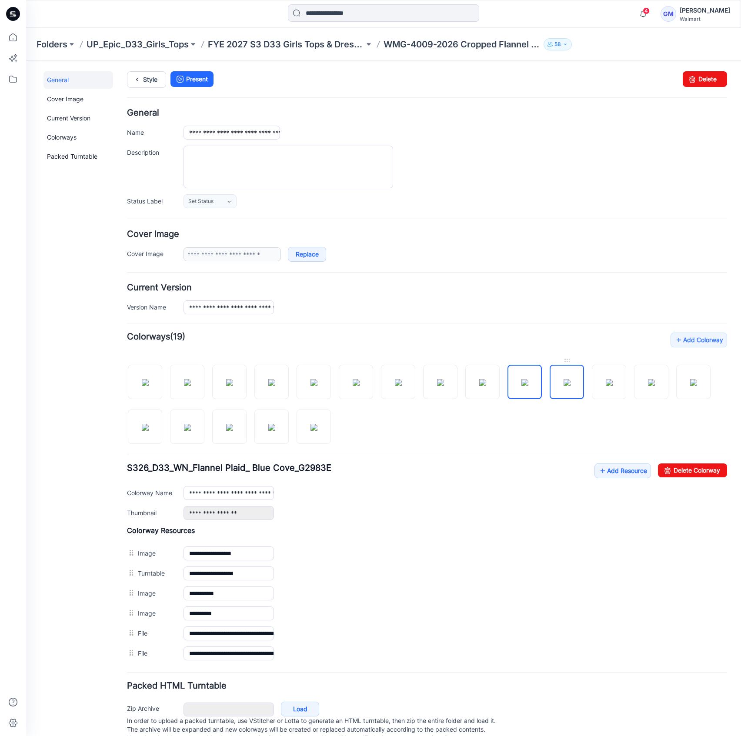
click at [570, 381] on img at bounding box center [566, 382] width 7 height 7
click at [609, 379] on img at bounding box center [609, 382] width 7 height 7
click at [655, 386] on img at bounding box center [651, 382] width 7 height 7
click at [696, 381] on img at bounding box center [693, 382] width 7 height 7
click at [142, 431] on img at bounding box center [145, 427] width 7 height 7
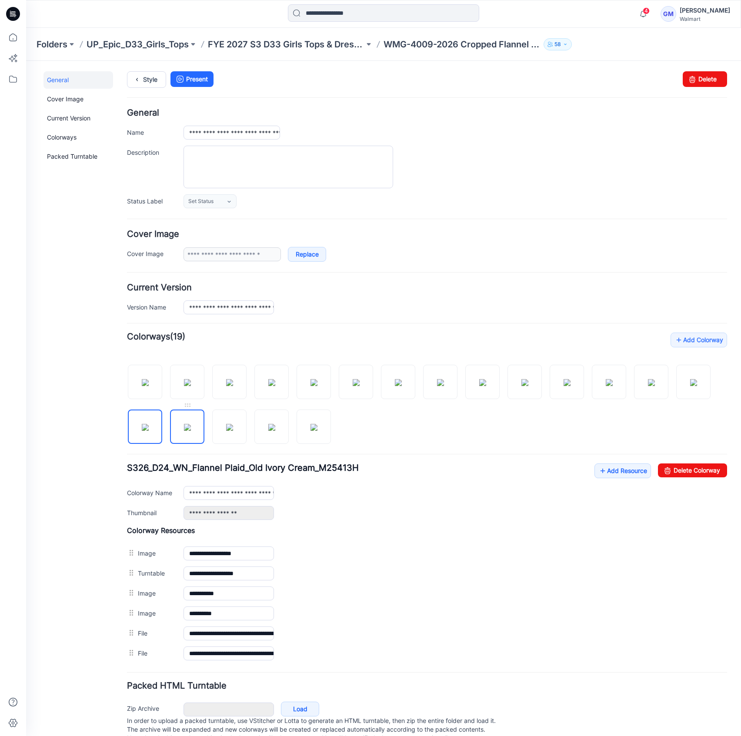
click at [191, 429] on img at bounding box center [187, 427] width 7 height 7
click at [233, 424] on img at bounding box center [229, 427] width 7 height 7
drag, startPoint x: 671, startPoint y: 464, endPoint x: 440, endPoint y: 110, distance: 422.7
click at [671, 464] on link "Delete Colorway" at bounding box center [692, 470] width 69 height 14
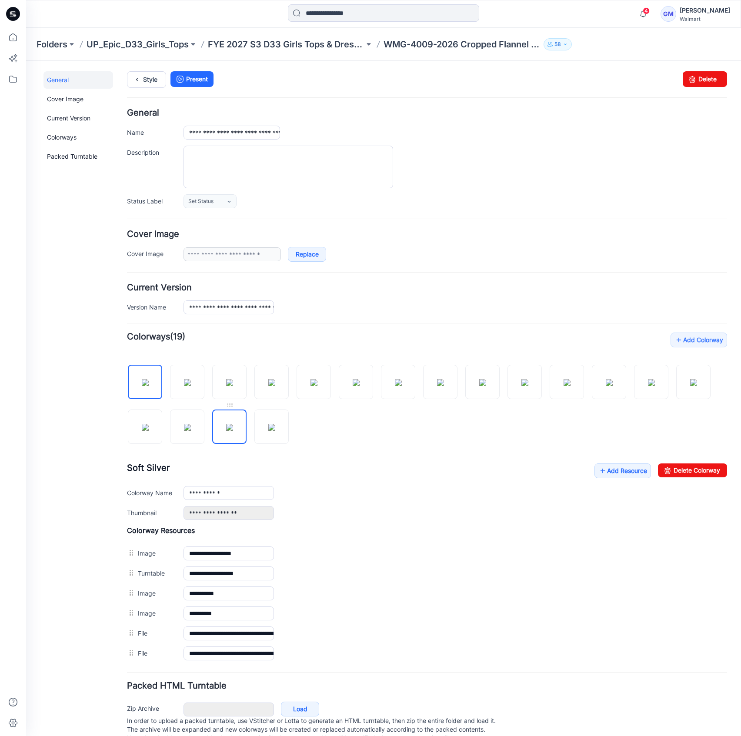
click at [233, 431] on img at bounding box center [229, 427] width 7 height 7
click at [705, 469] on link "Delete Colorway" at bounding box center [692, 470] width 69 height 14
click at [233, 429] on img at bounding box center [229, 427] width 7 height 7
drag, startPoint x: 667, startPoint y: 464, endPoint x: 441, endPoint y: 111, distance: 418.9
click at [667, 464] on link "Delete Colorway" at bounding box center [692, 470] width 69 height 14
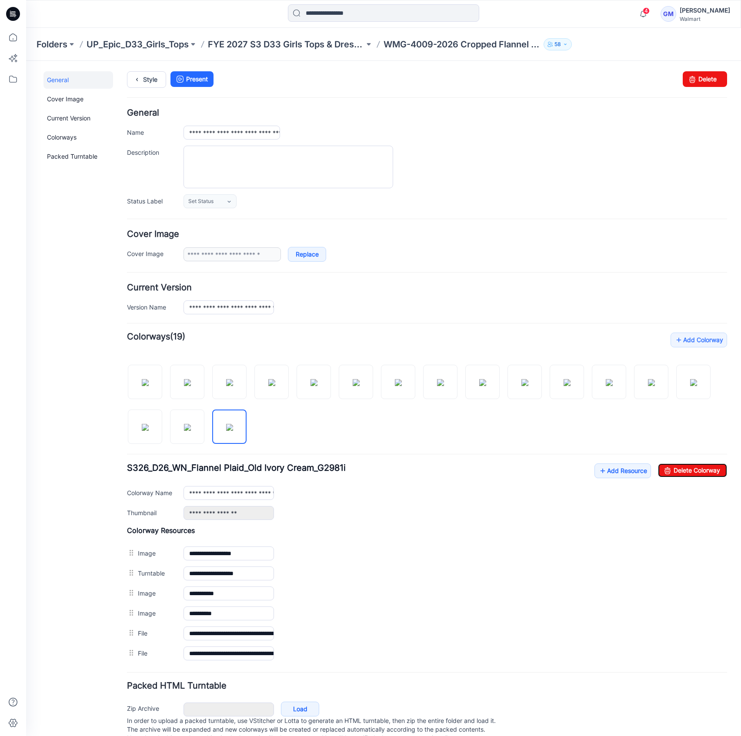
type input "**********"
click at [154, 82] on link "Style" at bounding box center [146, 79] width 39 height 17
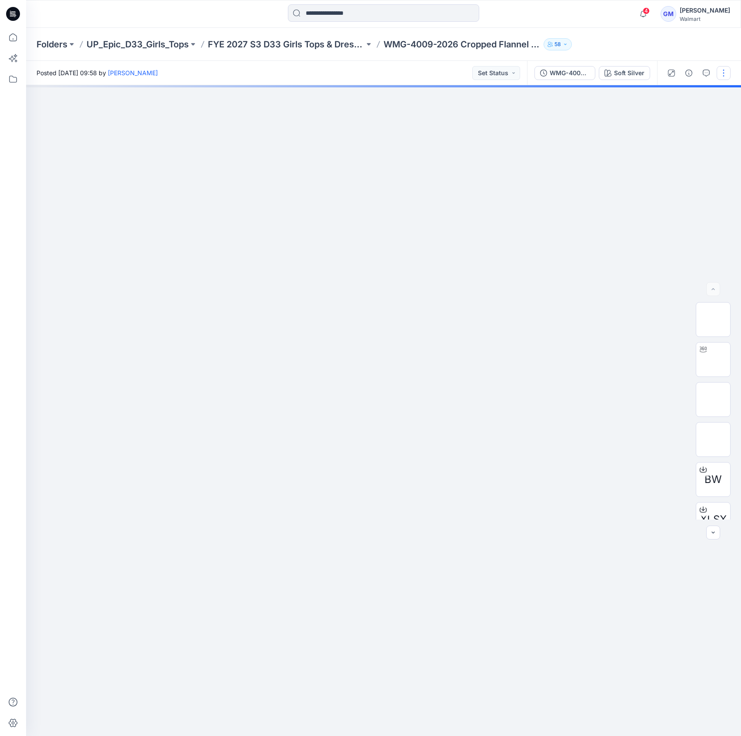
click at [718, 68] on button "button" at bounding box center [723, 73] width 14 height 14
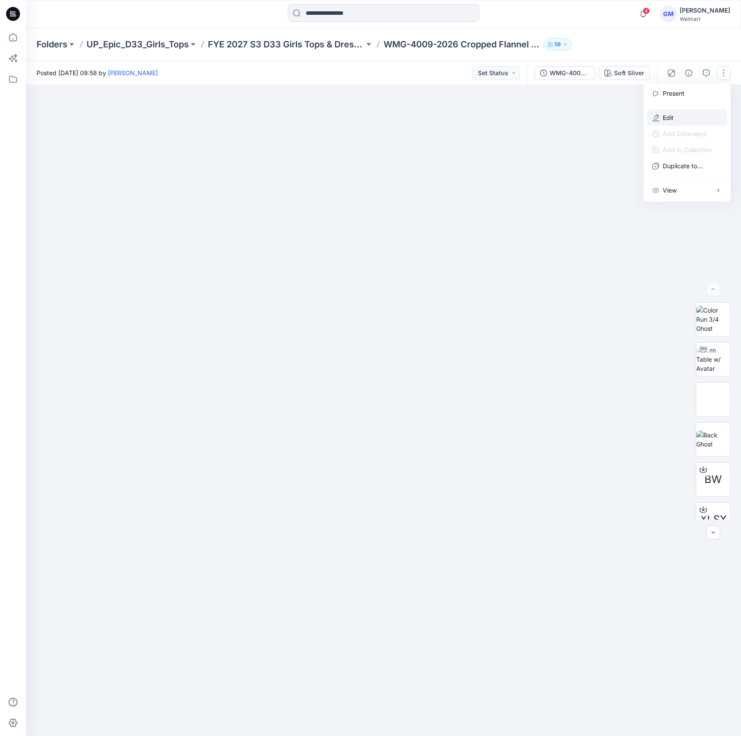
click at [685, 120] on button "Edit" at bounding box center [687, 118] width 80 height 16
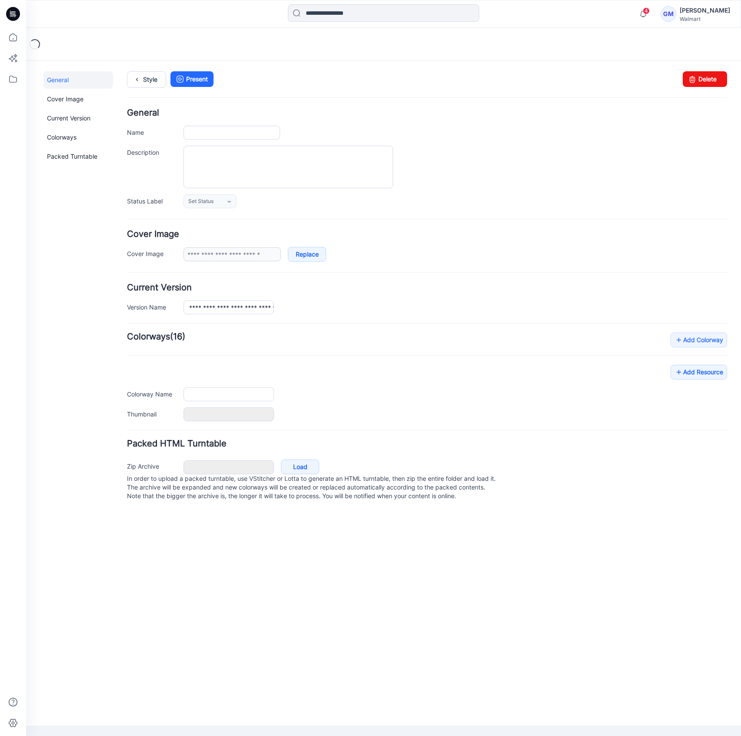
type input "**********"
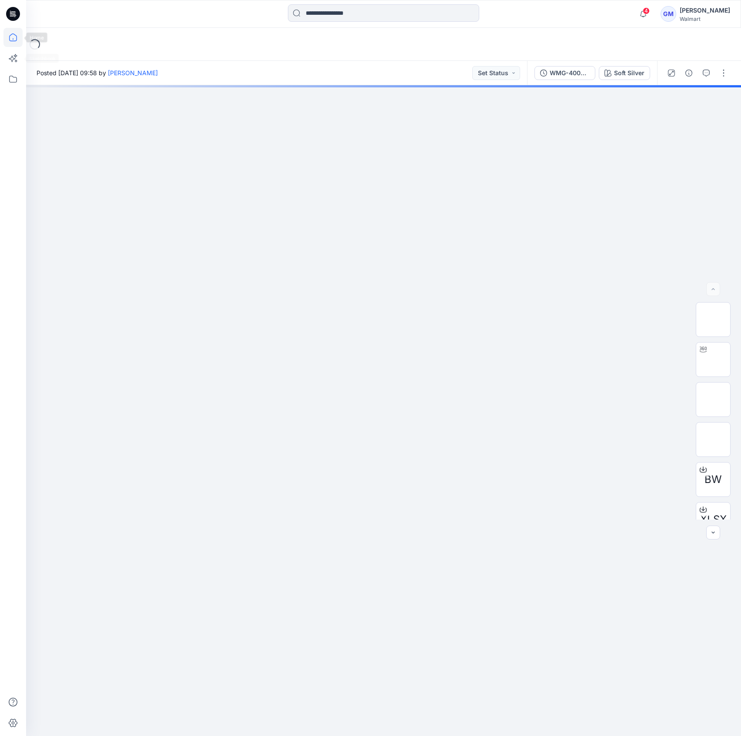
click at [11, 37] on icon at bounding box center [12, 37] width 19 height 19
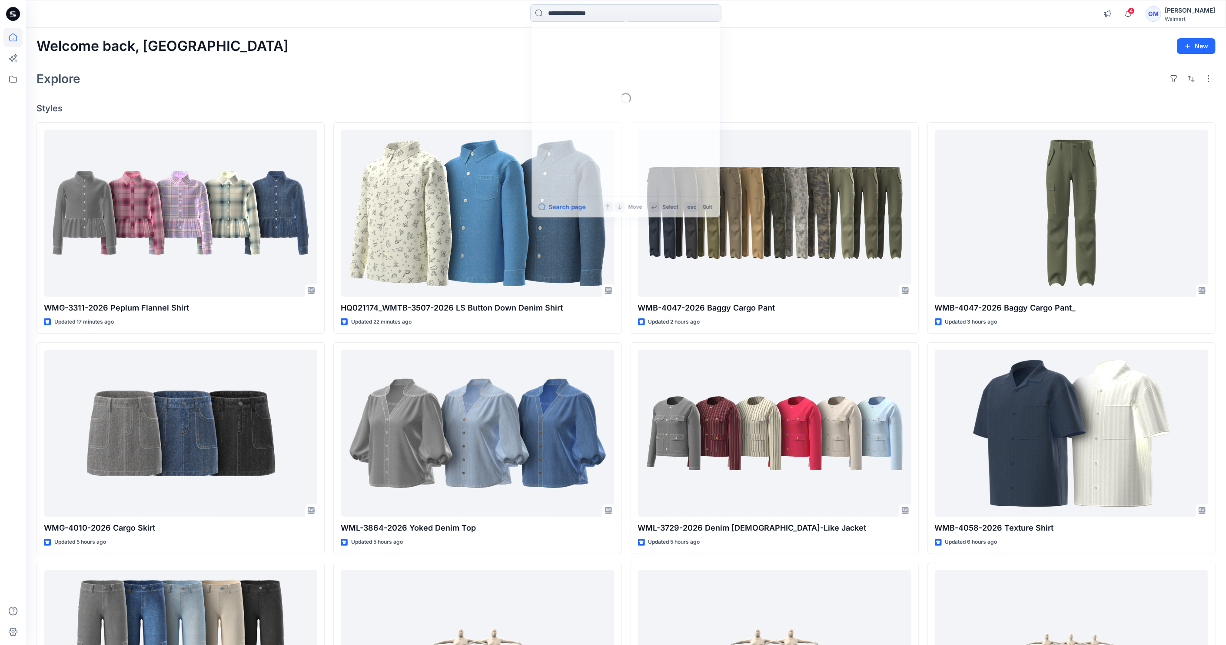
click at [612, 19] on input at bounding box center [625, 12] width 191 height 17
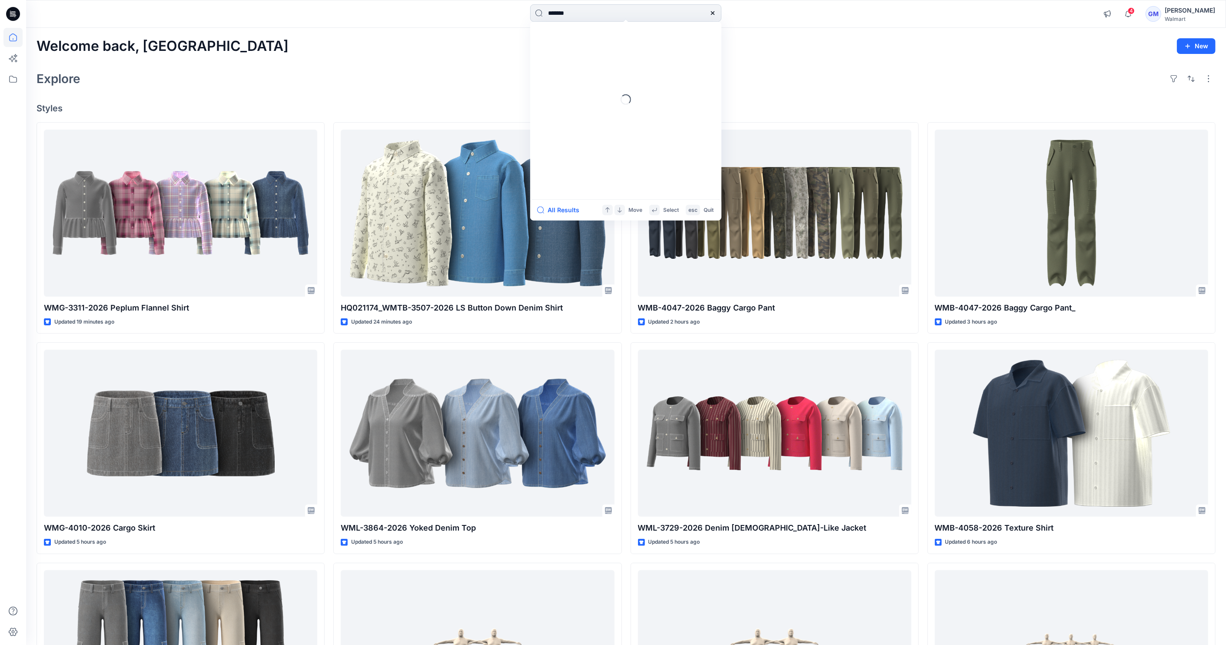
type input "********"
